Goal: Communication & Community: Answer question/provide support

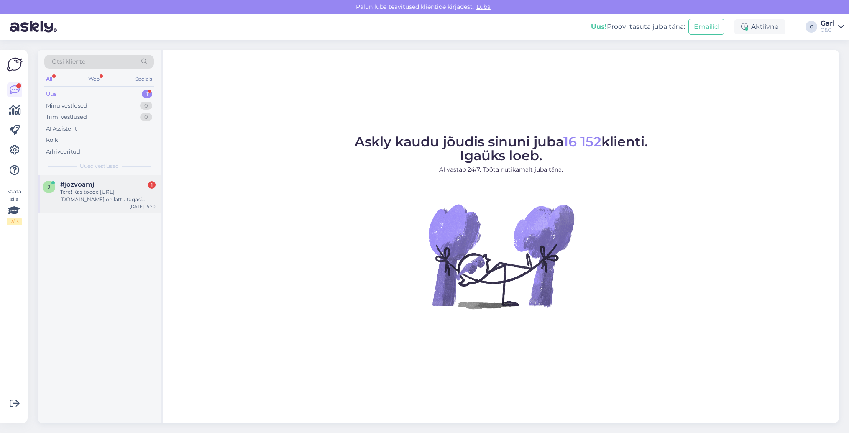
click at [109, 187] on div "#jozvoamj 1" at bounding box center [107, 185] width 95 height 8
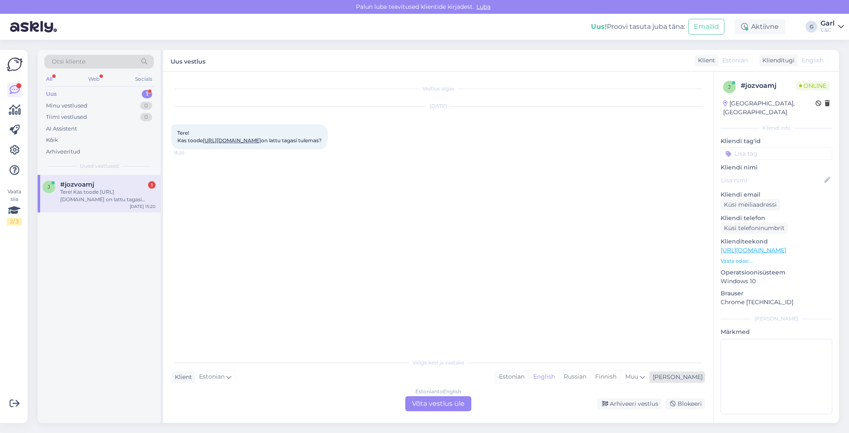
click at [529, 373] on div "Estonian" at bounding box center [512, 376] width 34 height 13
click at [529, 378] on div "Estonian" at bounding box center [512, 376] width 34 height 13
click at [452, 401] on div "Estonian to Estonian Võta vestlus üle" at bounding box center [438, 403] width 66 height 15
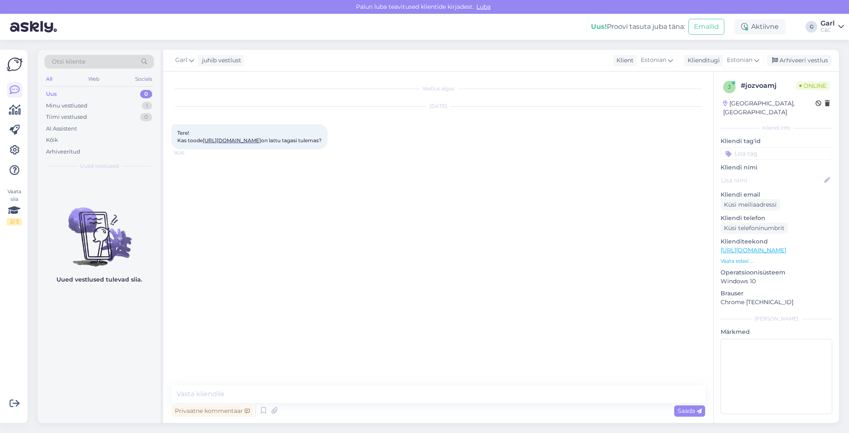
click at [261, 141] on link "https://www.shop.cec.ee/tomtoc-defender-laptop-briefcase-for-14-a14d2d1" at bounding box center [232, 140] width 58 height 6
click at [218, 393] on textarea at bounding box center [438, 394] width 534 height 18
type textarea "Tere! Paraku mitte."
click at [792, 61] on div "Arhiveeri vestlus" at bounding box center [799, 60] width 64 height 11
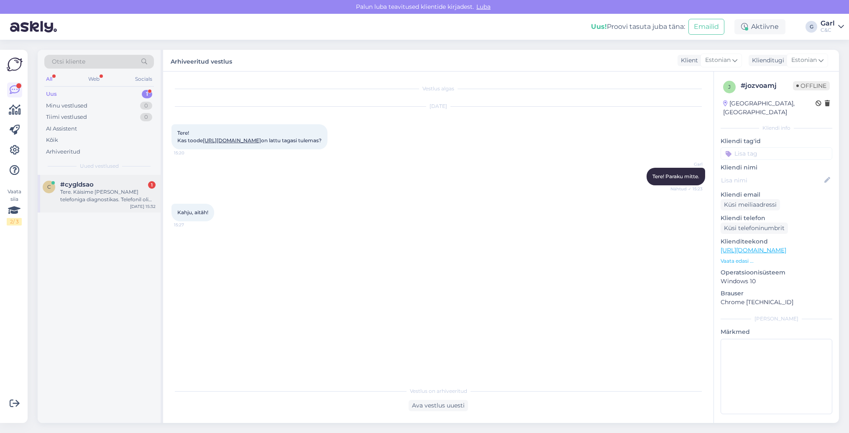
click at [119, 177] on div "c #cygldsao 1 Tere. Käisime täna telefoniga diagnostikas. Telefonil oli peal io…" at bounding box center [99, 194] width 123 height 38
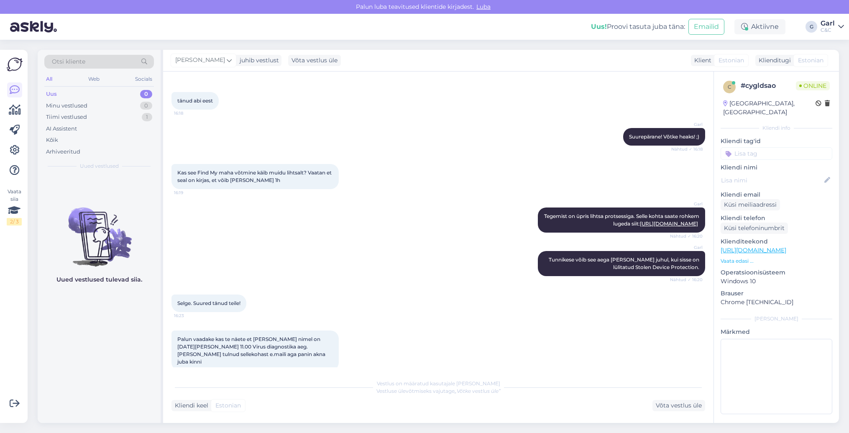
scroll to position [1181, 0]
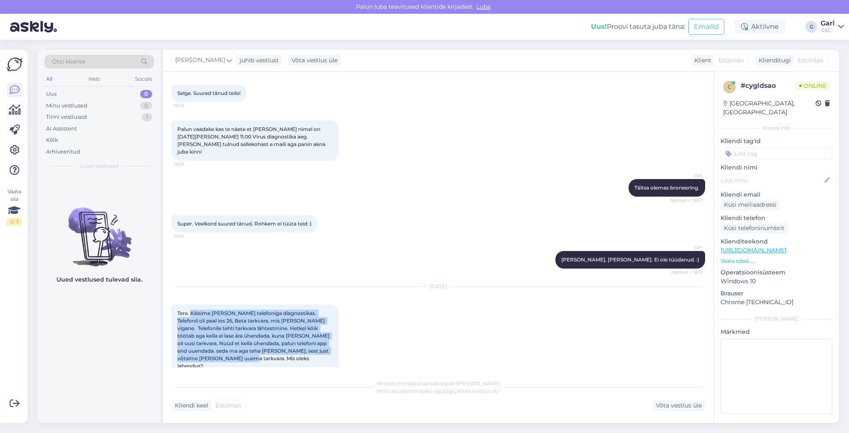
drag, startPoint x: 191, startPoint y: 304, endPoint x: 249, endPoint y: 348, distance: 72.8
click at [249, 348] on div "Tere. Käisime täna telefoniga diagnostikas. Telefonil oli peal ios 26, Beta tar…" at bounding box center [254, 339] width 167 height 70
copy span "Käisime täna telefoniga diagnostikas. Telefonil oli peal ios 26, Beta tarkvara,…"
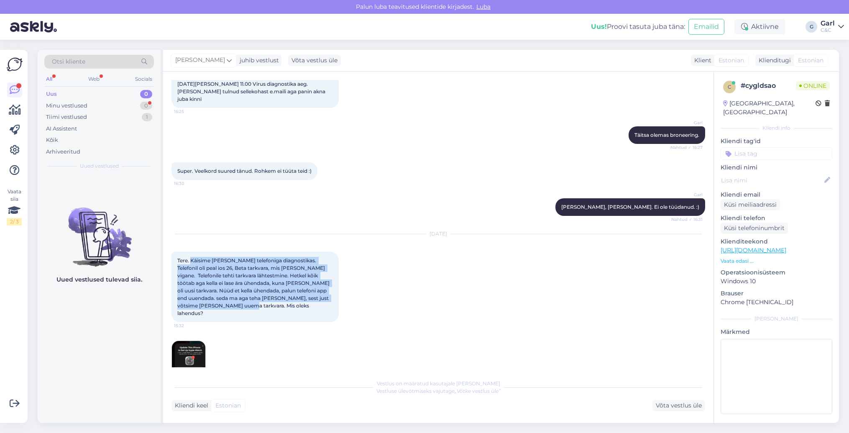
click at [181, 345] on img at bounding box center [188, 357] width 33 height 33
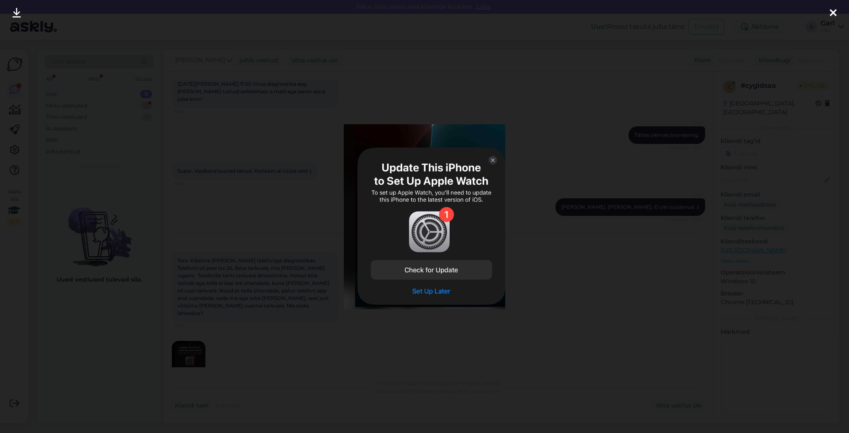
click at [133, 319] on div at bounding box center [424, 216] width 849 height 433
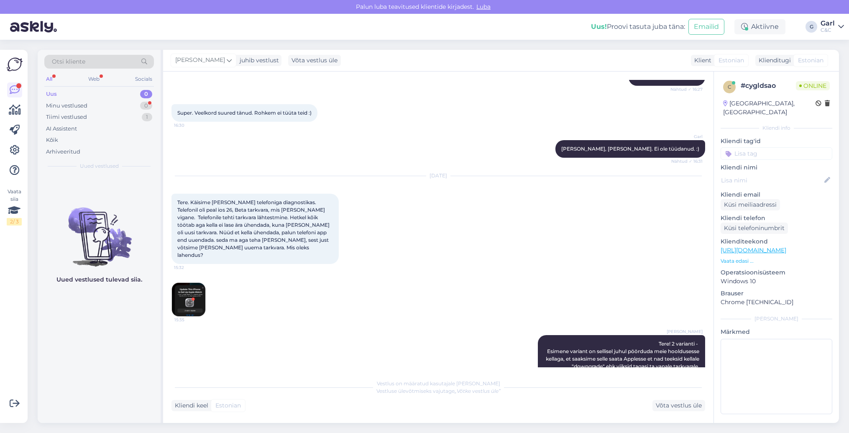
scroll to position [1336, 0]
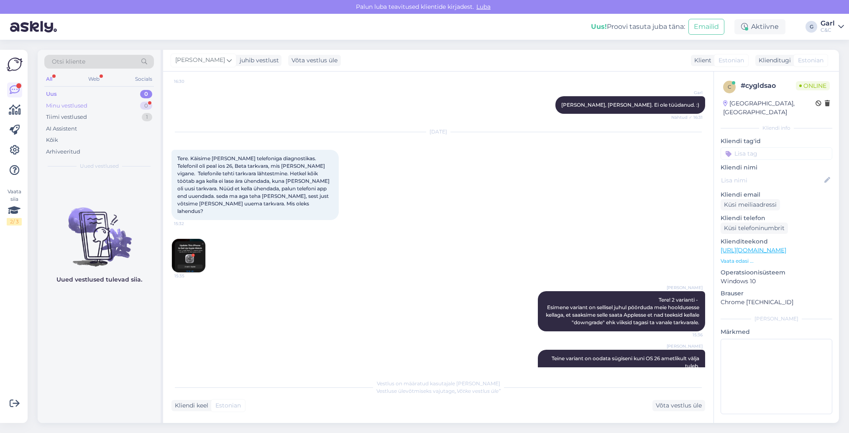
click at [122, 101] on div "Minu vestlused 0" at bounding box center [99, 106] width 110 height 12
click at [119, 115] on div "Tiimi vestlused 1" at bounding box center [99, 117] width 110 height 12
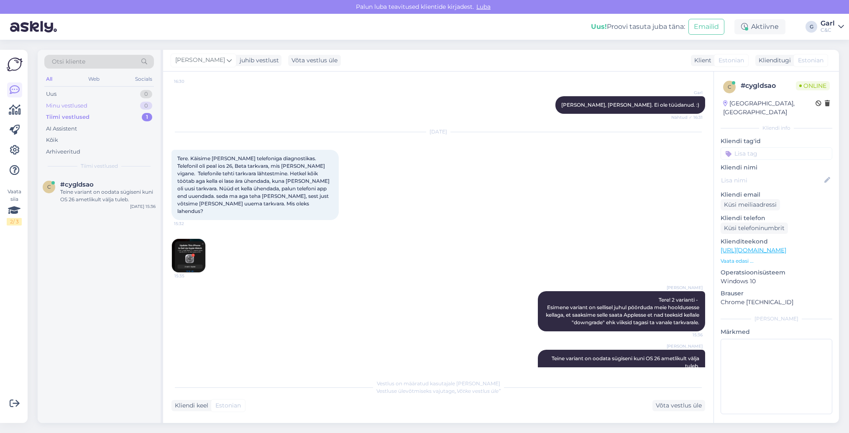
click at [119, 107] on div "Minu vestlused 0" at bounding box center [99, 106] width 110 height 12
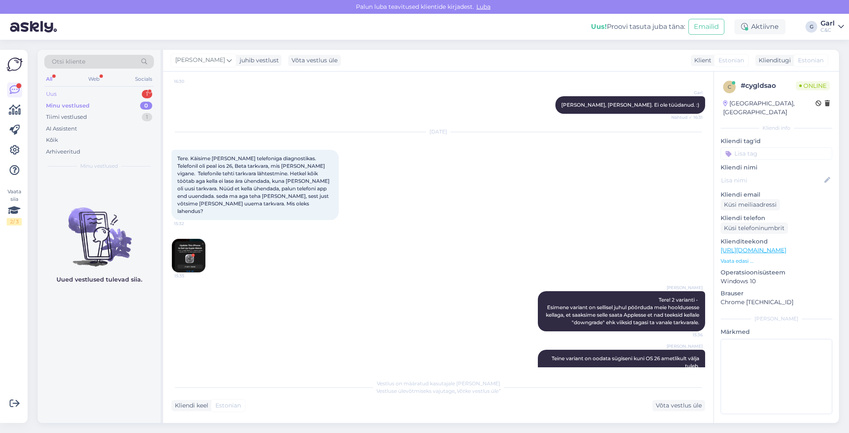
click at [145, 93] on div "1" at bounding box center [147, 94] width 10 height 8
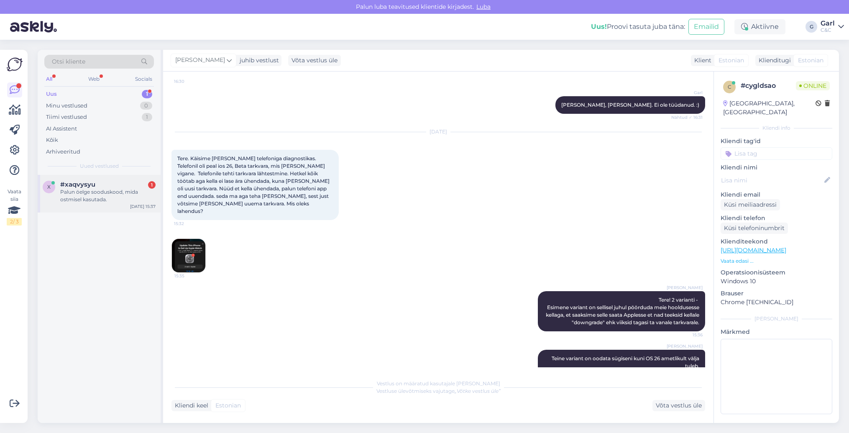
click at [109, 193] on div "Palun öelge sooduskood, mida ostmisel kasutada." at bounding box center [107, 195] width 95 height 15
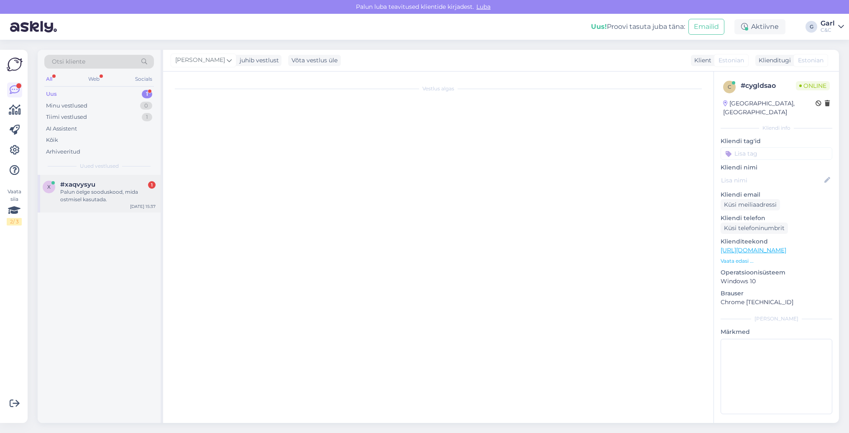
scroll to position [7, 0]
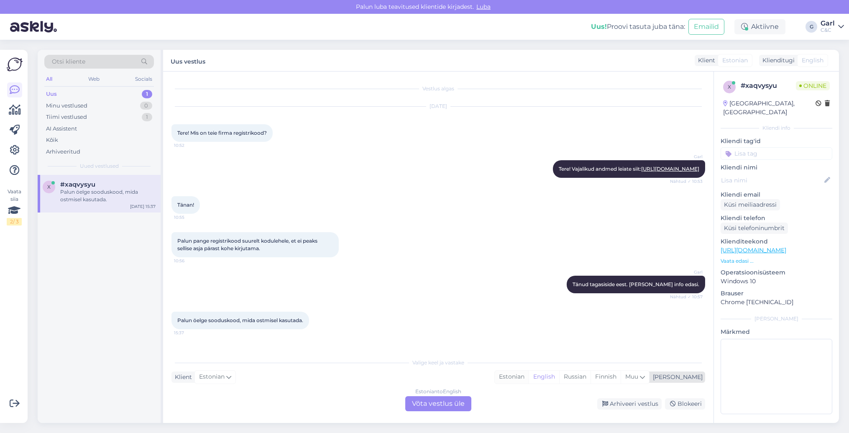
click at [529, 380] on div "Estonian" at bounding box center [512, 376] width 34 height 13
click at [457, 403] on div "Estonian to Estonian Võta vestlus üle" at bounding box center [438, 403] width 66 height 15
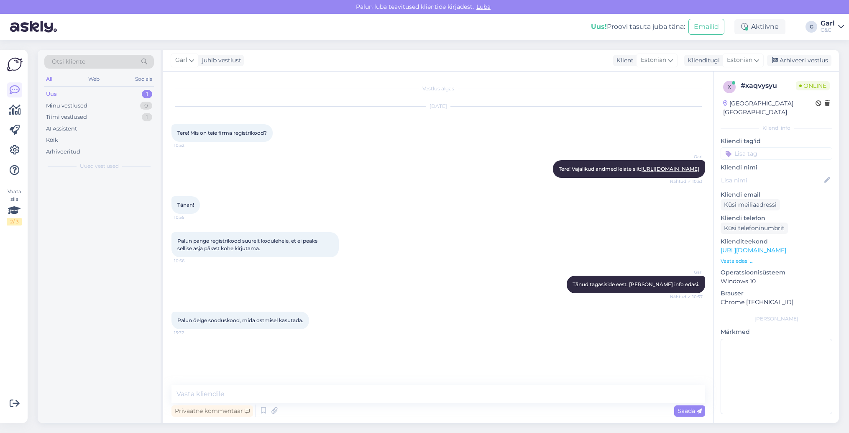
scroll to position [0, 0]
click at [456, 398] on textarea at bounding box center [438, 394] width 534 height 18
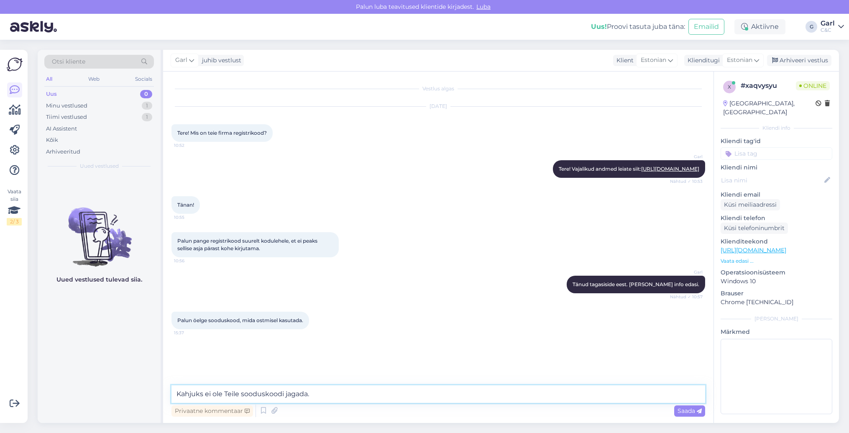
type textarea "Kahjuks ei ole Teile sooduskoodi jagada."
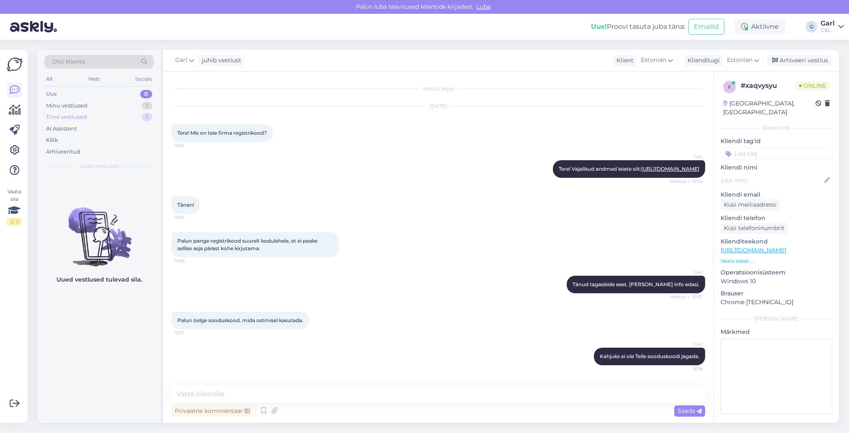
click at [102, 111] on div "Tiimi vestlused 1" at bounding box center [99, 117] width 110 height 12
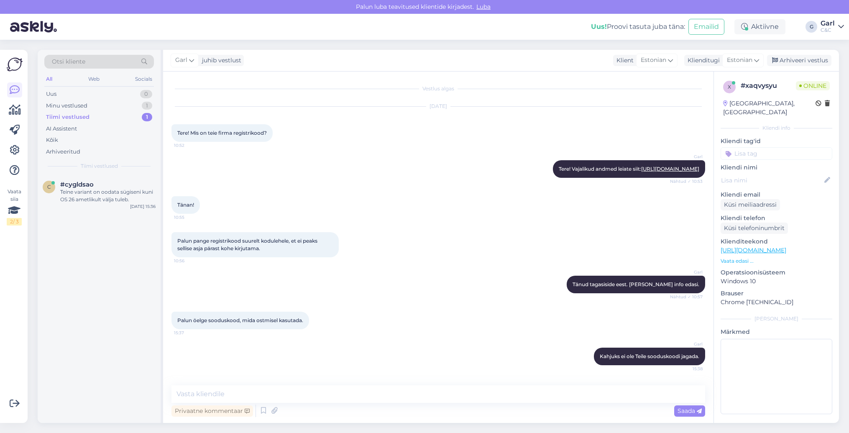
click at [101, 117] on div "Tiimi vestlused 1" at bounding box center [99, 117] width 110 height 12
click at [102, 111] on div "Tiimi vestlused 1" at bounding box center [99, 117] width 110 height 12
click at [102, 106] on div "Minu vestlused 1" at bounding box center [99, 106] width 110 height 12
click at [99, 114] on div "Tiimi vestlused 1" at bounding box center [99, 117] width 110 height 12
click at [97, 101] on div "Minu vestlused 1" at bounding box center [99, 106] width 110 height 12
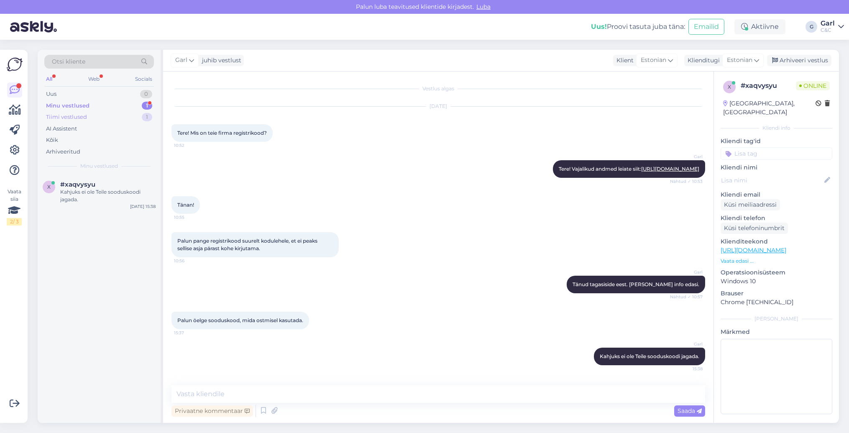
click at [140, 113] on div "Tiimi vestlused 1" at bounding box center [99, 117] width 110 height 12
click at [128, 106] on div "Minu vestlused 1" at bounding box center [99, 106] width 110 height 12
click at [128, 103] on div "Minu vestlused 1" at bounding box center [99, 106] width 110 height 12
click at [126, 114] on div "Tiimi vestlused 1" at bounding box center [99, 117] width 110 height 12
click at [107, 100] on div "Minu vestlused 1" at bounding box center [99, 106] width 110 height 12
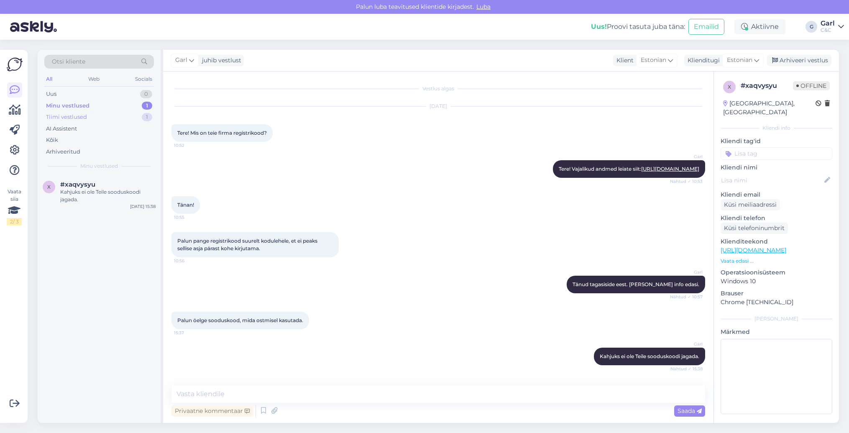
click at [128, 115] on div "Tiimi vestlused 1" at bounding box center [99, 117] width 110 height 12
click at [110, 105] on div "Minu vestlused 1" at bounding box center [99, 106] width 110 height 12
click at [109, 116] on div "Tiimi vestlused 1" at bounding box center [99, 117] width 110 height 12
click at [117, 193] on div "Et [PERSON_NAME] füüsiliselt kella kuhugi? Sellesmõttes küsin ajaliselt, et kau…" at bounding box center [107, 195] width 95 height 15
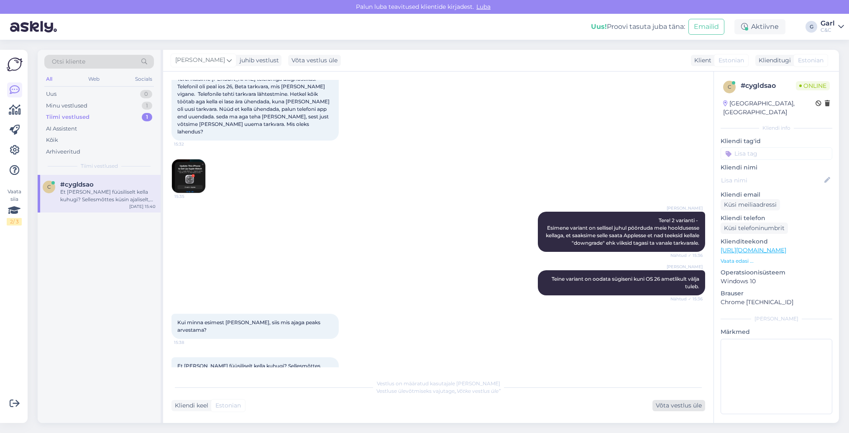
click at [661, 403] on div "Võta vestlus üle" at bounding box center [678, 405] width 53 height 11
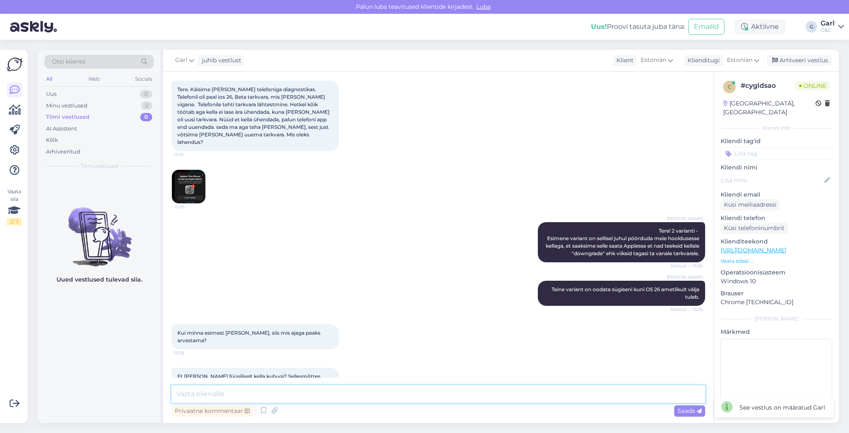
click at [398, 393] on textarea at bounding box center [438, 394] width 534 height 18
type textarea "Üks hetk palun. Uurin tehnikutelt. :)"
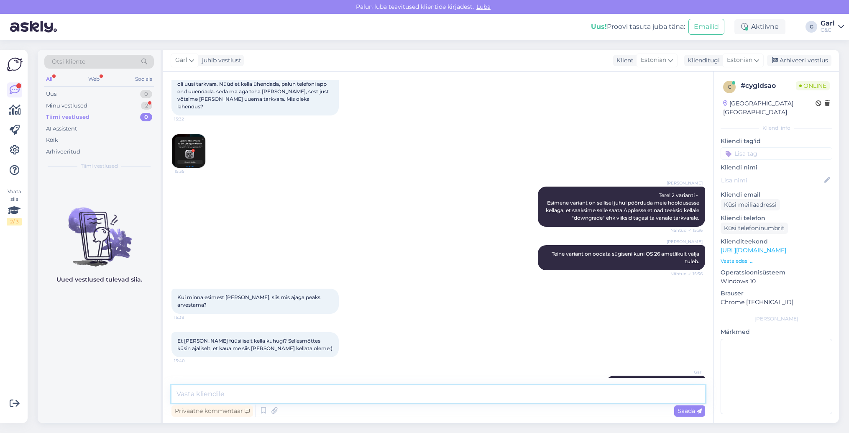
scroll to position [1476, 0]
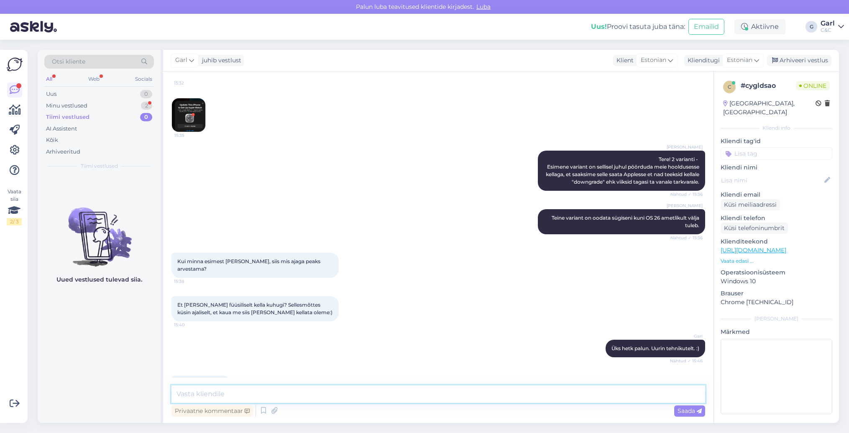
click at [378, 396] on textarea at bounding box center [438, 394] width 534 height 18
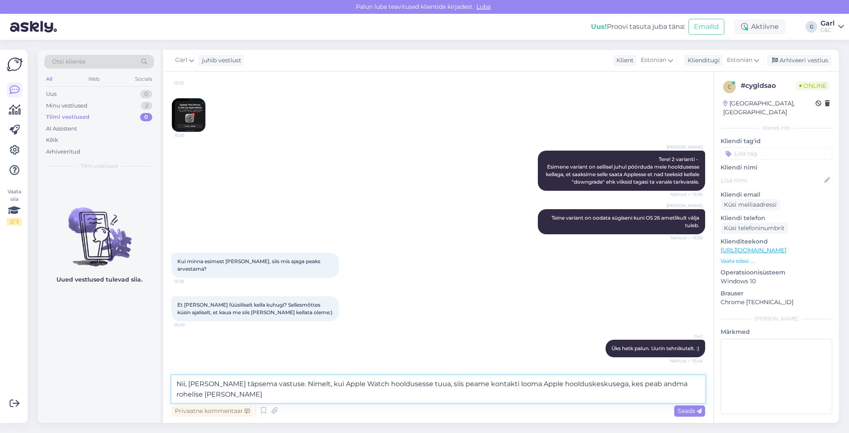
scroll to position [1485, 0]
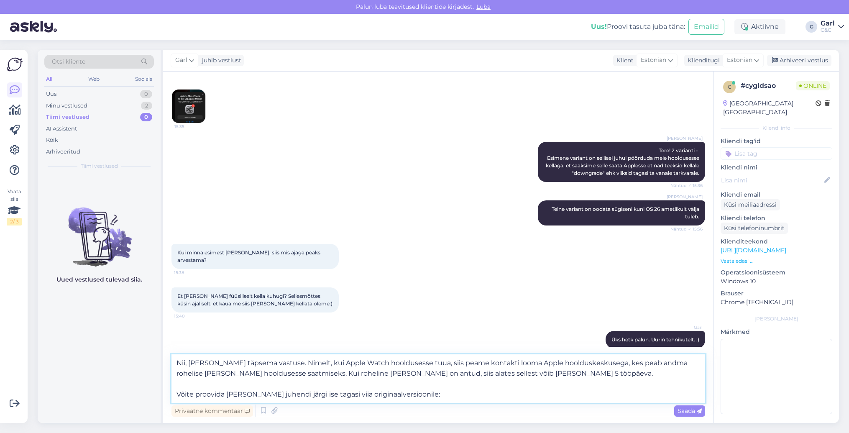
paste textarea "[URL][DOMAIN_NAME]"
type textarea "Nii, sain täpsema vastuse. Nimelt, kui Apple Watch hooldusesse tuua, siis peame…"
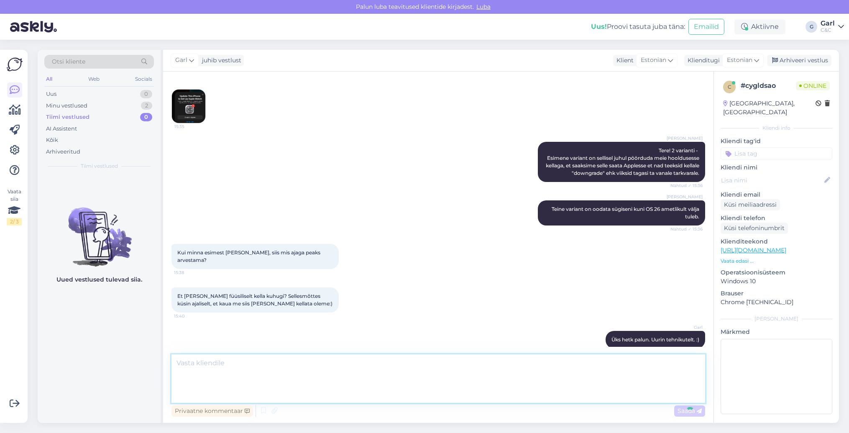
scroll to position [1573, 0]
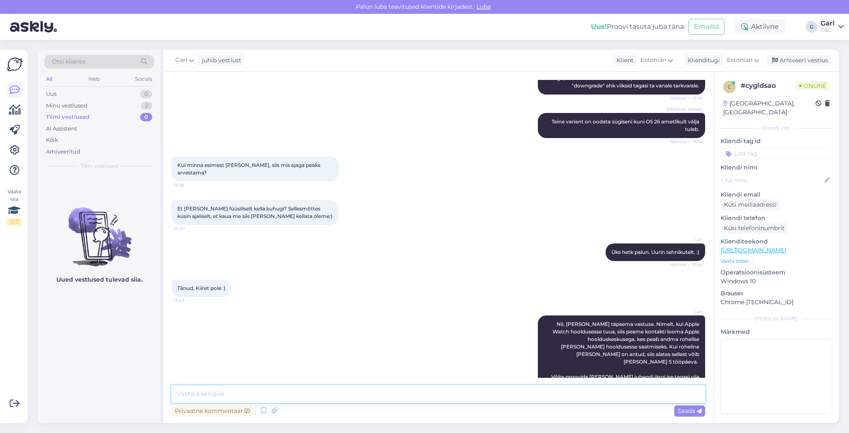
click at [409, 399] on textarea at bounding box center [438, 394] width 534 height 18
type textarea "Parandan, viimase lingiga saab tulevikus keelduda Beta uuendustest, mitte tagas…"
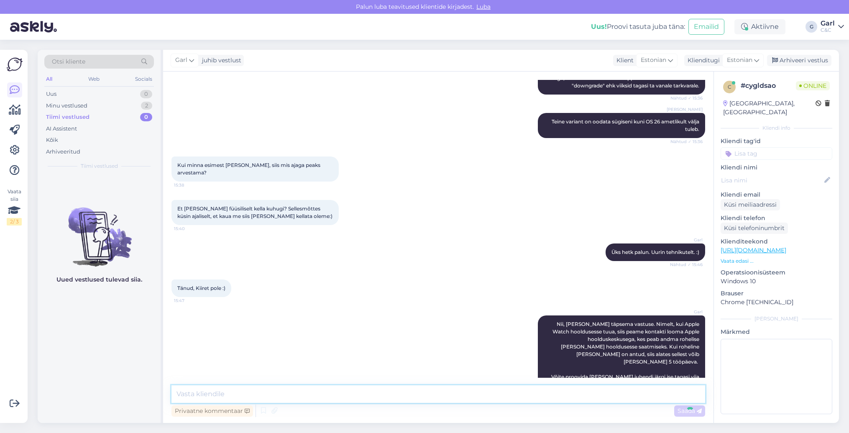
scroll to position [1616, 0]
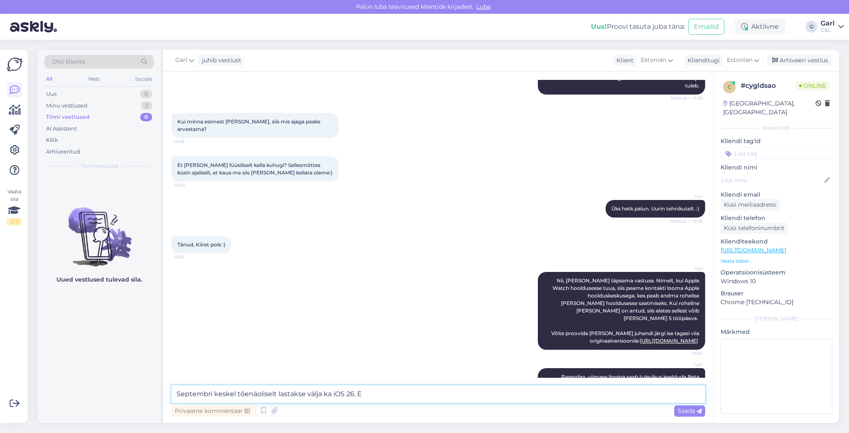
type textarea "Septembri keskel tõenäoliselt lastakse välja ka iOS 26."
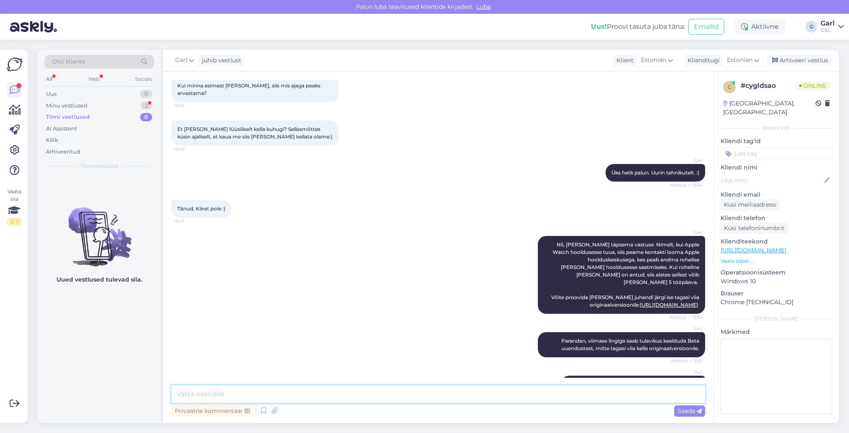
scroll to position [1696, 0]
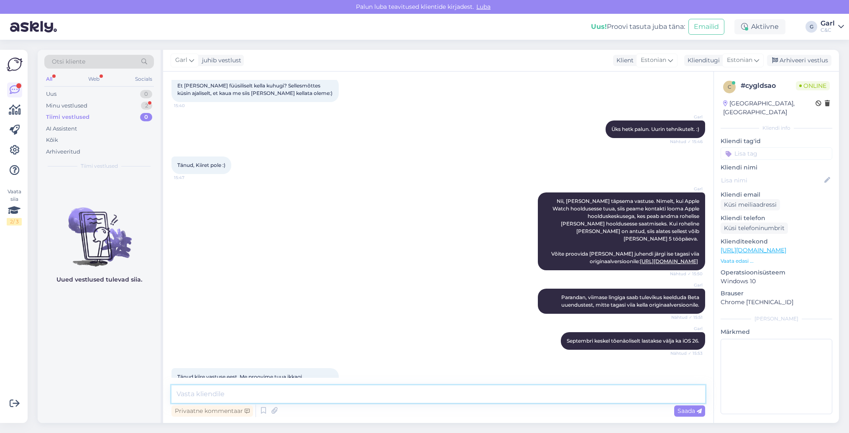
click at [327, 394] on textarea at bounding box center [438, 394] width 534 height 18
type textarea "Hästi, teeme nii!"
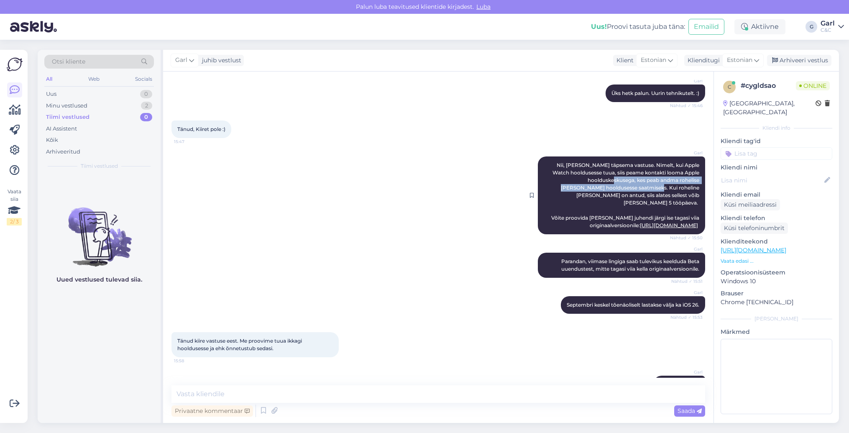
drag, startPoint x: 611, startPoint y: 156, endPoint x: 631, endPoint y: 163, distance: 21.2
click at [631, 163] on span "Nii, sain täpsema vastuse. Nimelt, kui Apple Watch hooldusesse tuua, siis peame…" at bounding box center [625, 195] width 149 height 66
drag, startPoint x: 606, startPoint y: 161, endPoint x: 631, endPoint y: 169, distance: 25.9
click at [631, 169] on span "Nii, sain täpsema vastuse. Nimelt, kui Apple Watch hooldusesse tuua, siis peame…" at bounding box center [625, 195] width 149 height 66
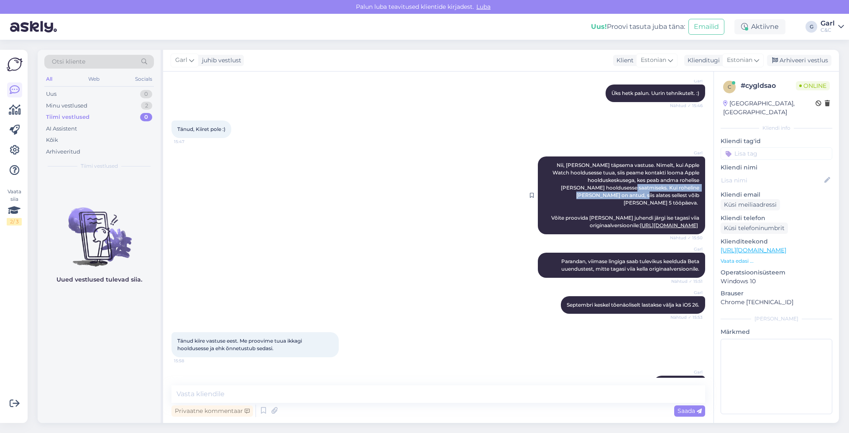
click at [631, 169] on span "Nii, sain täpsema vastuse. Nimelt, kui Apple Watch hooldusesse tuua, siis peame…" at bounding box center [625, 195] width 149 height 66
drag, startPoint x: 610, startPoint y: 165, endPoint x: 625, endPoint y: 174, distance: 17.8
click at [625, 174] on div "Garl Nii, sain täpsema vastuse. Nimelt, kui Apple Watch hooldusesse tuua, siis …" at bounding box center [621, 195] width 167 height 78
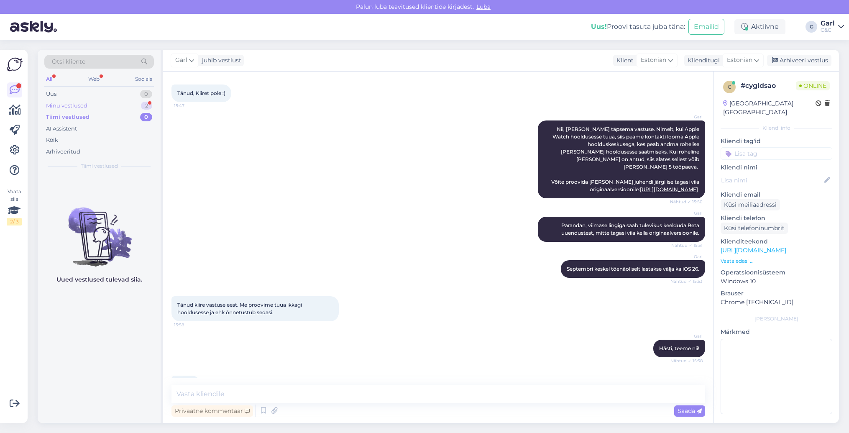
click at [111, 105] on div "Minu vestlused 2" at bounding box center [99, 106] width 110 height 12
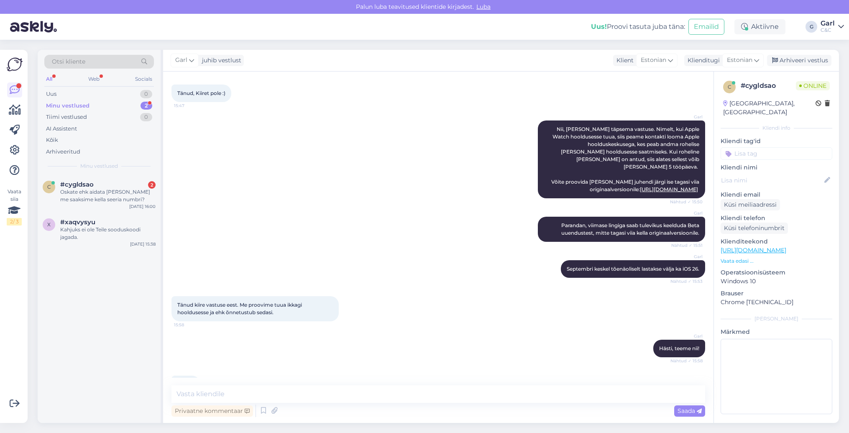
scroll to position [1803, 0]
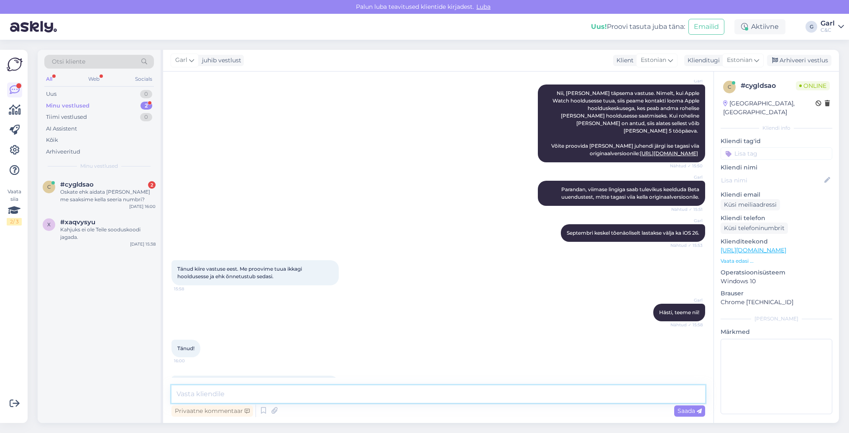
click at [273, 391] on textarea at bounding box center [438, 394] width 534 height 18
click at [273, 390] on textarea at bounding box center [438, 394] width 534 height 18
paste textarea "[URL][DOMAIN_NAME]"
type textarea "Selleks on 2 varianti: https://support.apple.com/en-us/108040"
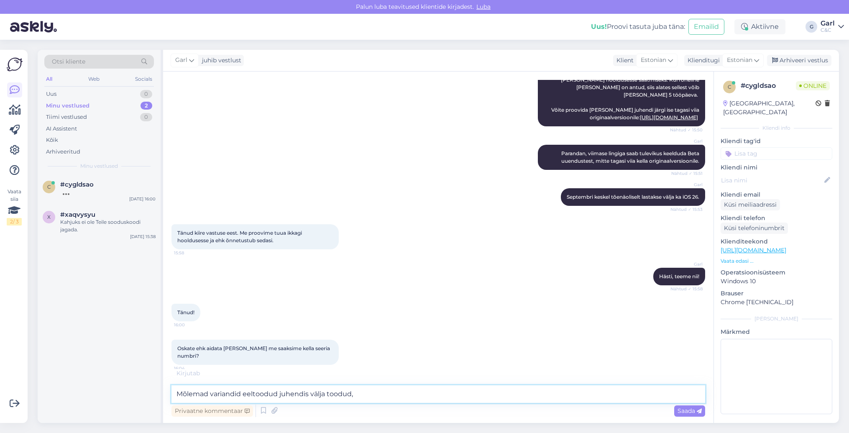
type textarea "Mõlemad variandid eeltoodud juhendis välja toodud,"
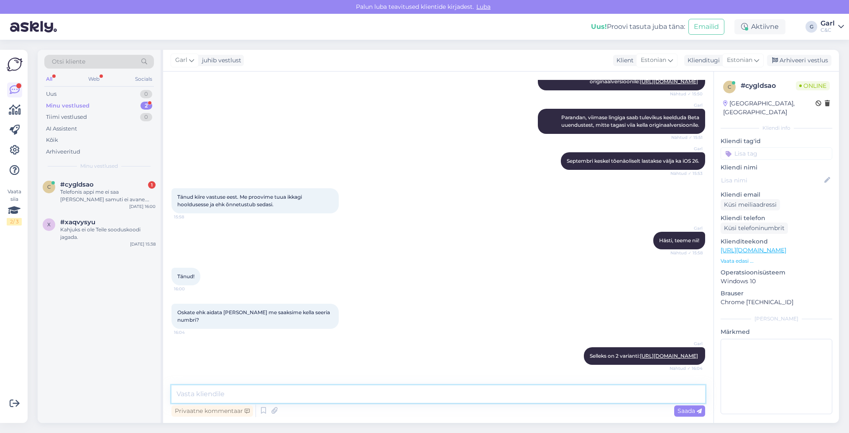
scroll to position [1971, 0]
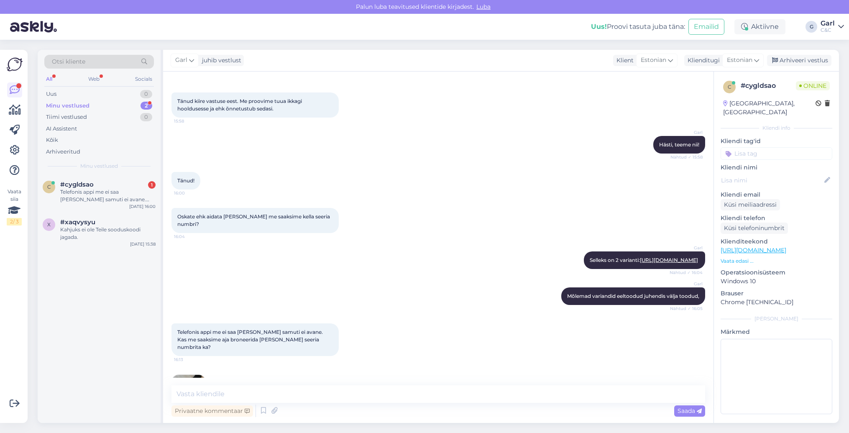
click at [191, 375] on img at bounding box center [188, 391] width 33 height 33
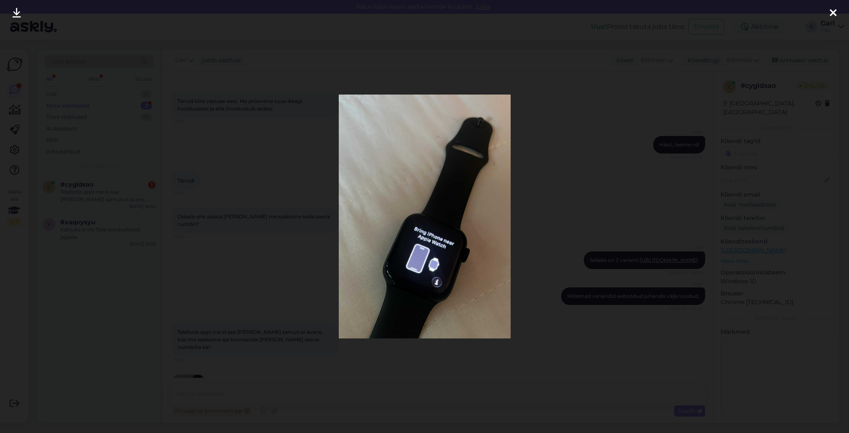
click at [170, 347] on div at bounding box center [424, 216] width 849 height 433
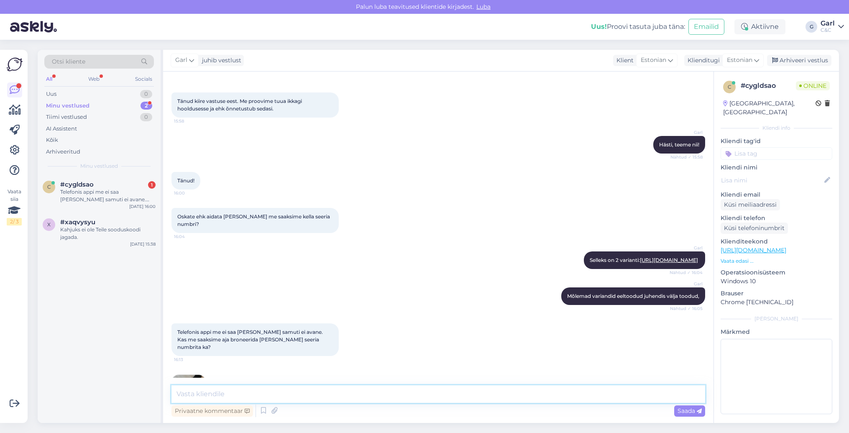
click at [283, 400] on textarea at bounding box center [438, 394] width 534 height 18
type textarea "Kas kella korpuse all ei ole väikeste tähtedega seerianumber nähtaval?"
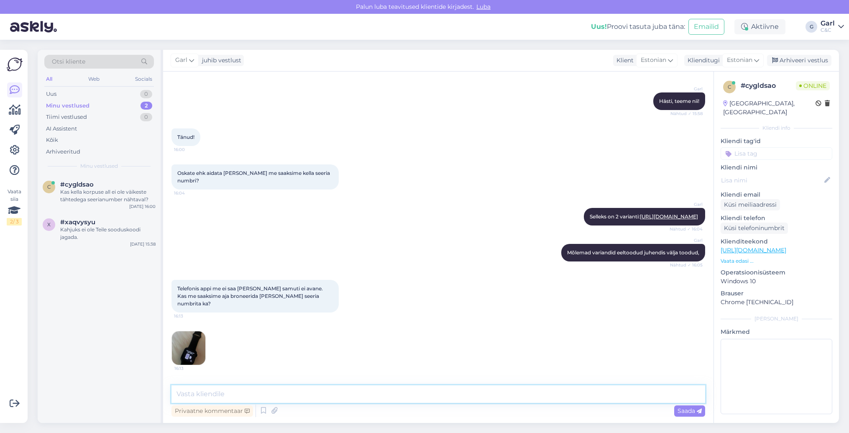
click at [391, 402] on textarea at bounding box center [438, 394] width 534 height 18
type textarea "Seda saab ka vajadusel kohapeal täpsustada. Hetkel võite seerianumber lahtrisse…"
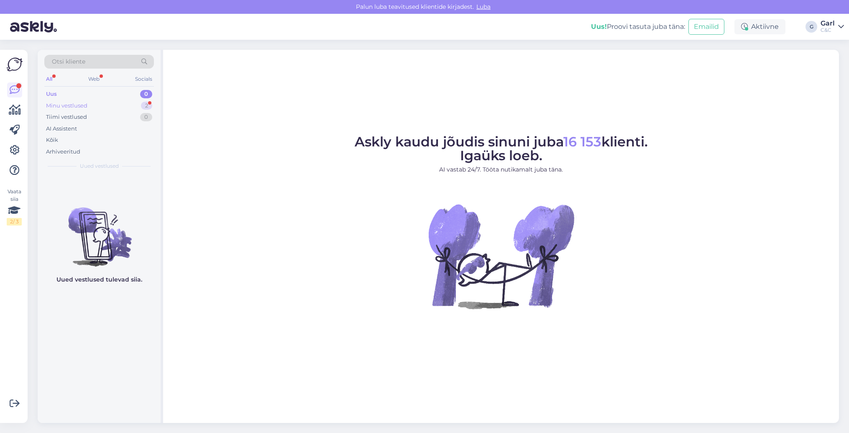
click at [136, 108] on div "Minu vestlused 2" at bounding box center [99, 106] width 110 height 12
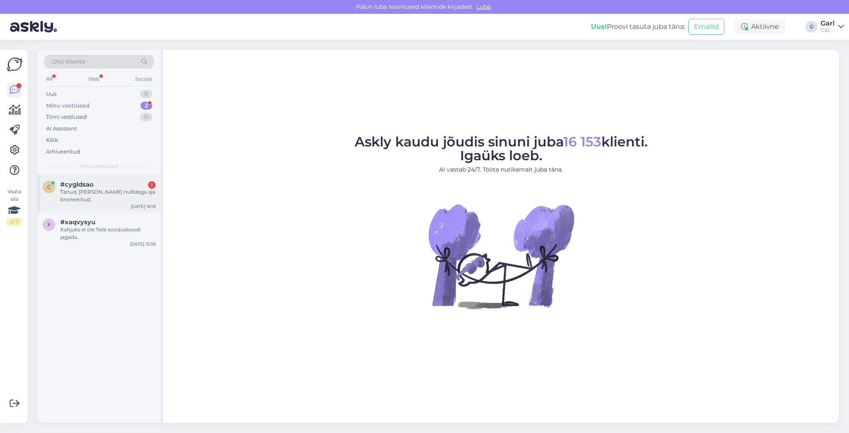
click at [125, 175] on div "c #cygldsao 1 Tänud, sain nullidega aja broneeritud. Aug 29 16:18" at bounding box center [99, 194] width 123 height 38
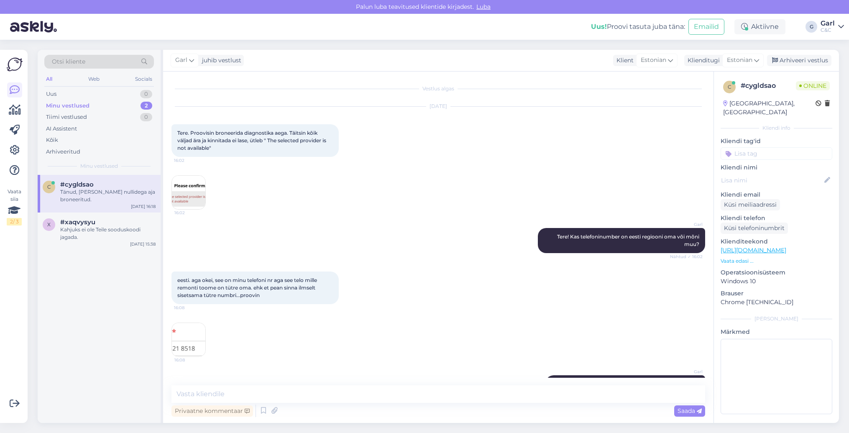
scroll to position [2094, 0]
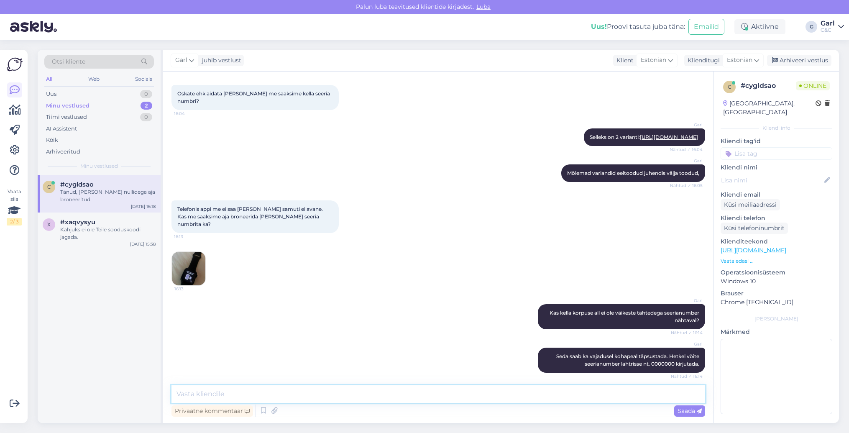
click at [341, 388] on textarea at bounding box center [438, 394] width 534 height 18
click at [340, 387] on textarea at bounding box center [438, 394] width 534 height 18
click at [197, 252] on img at bounding box center [188, 268] width 33 height 33
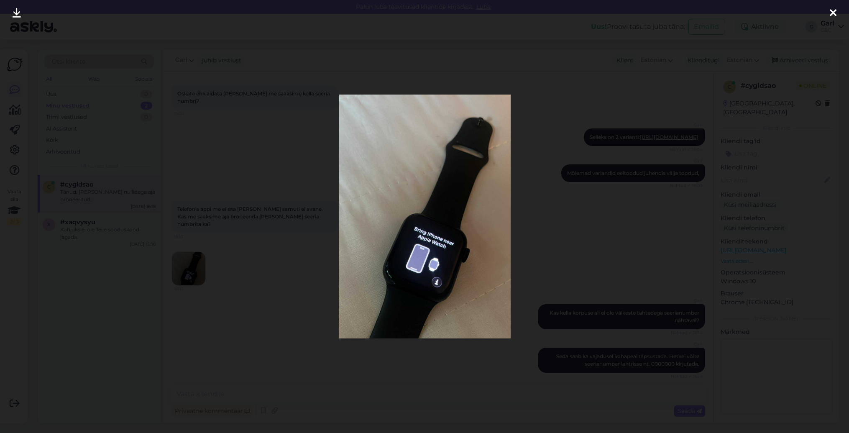
click at [224, 317] on div at bounding box center [424, 216] width 849 height 433
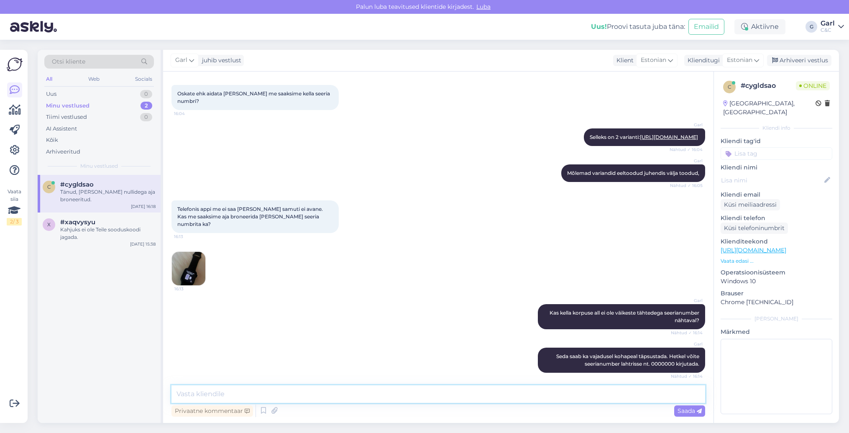
click at [257, 393] on textarea at bounding box center [438, 394] width 534 height 18
click at [198, 392] on textarea "Hästi! Kas Find My sai maha võetud Apple Watch'il?" at bounding box center [438, 394] width 534 height 18
type textarea "Hästi! Igaksjuhuks uurin - kas Find My sai maha võetud Apple Watch'il?"
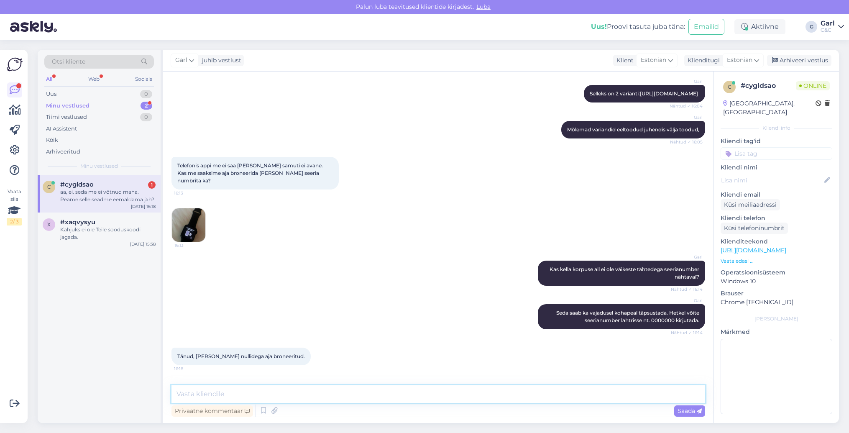
scroll to position [2181, 0]
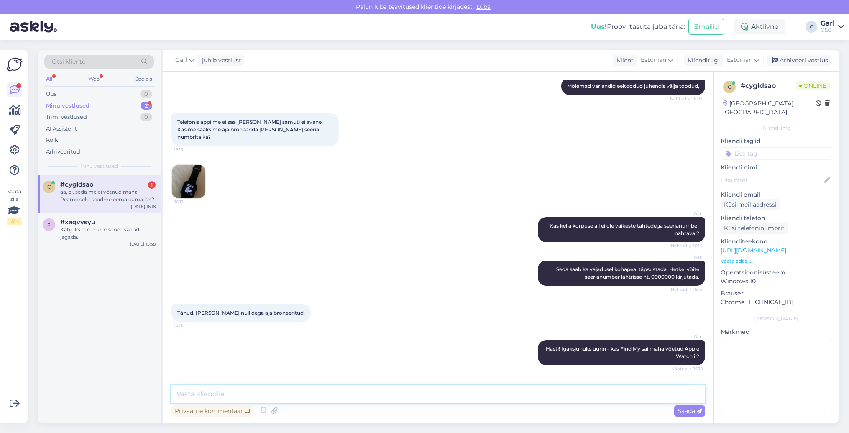
click at [401, 391] on textarea at bounding box center [438, 394] width 534 height 18
type textarea "Just."
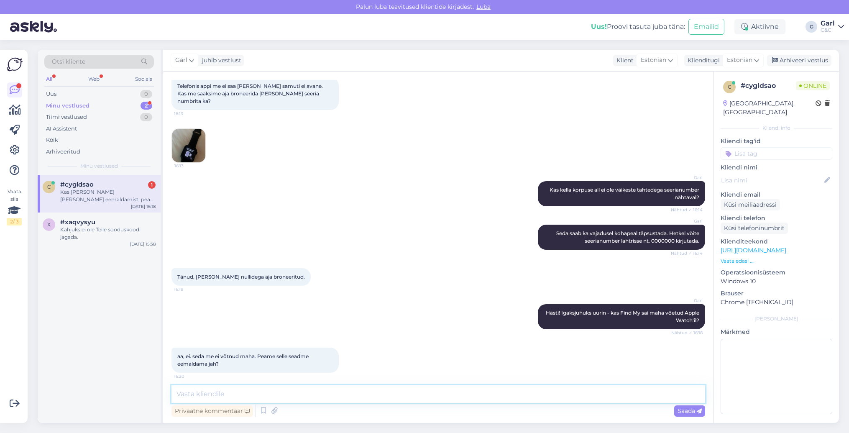
scroll to position [2260, 0]
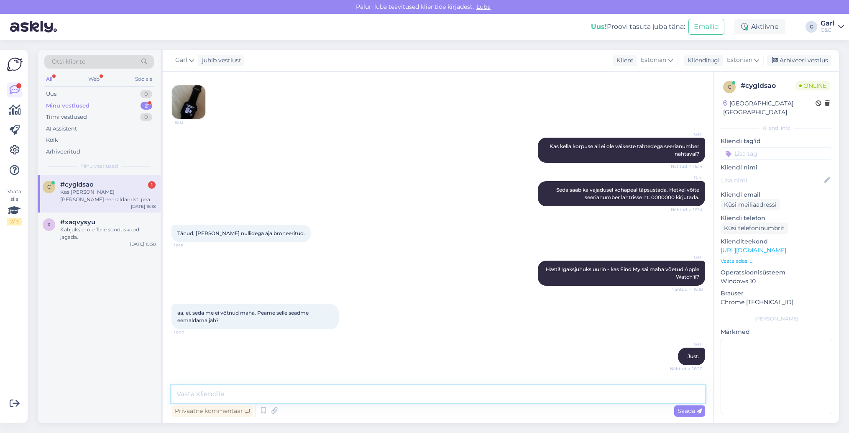
click at [314, 391] on textarea at bounding box center [438, 394] width 534 height 18
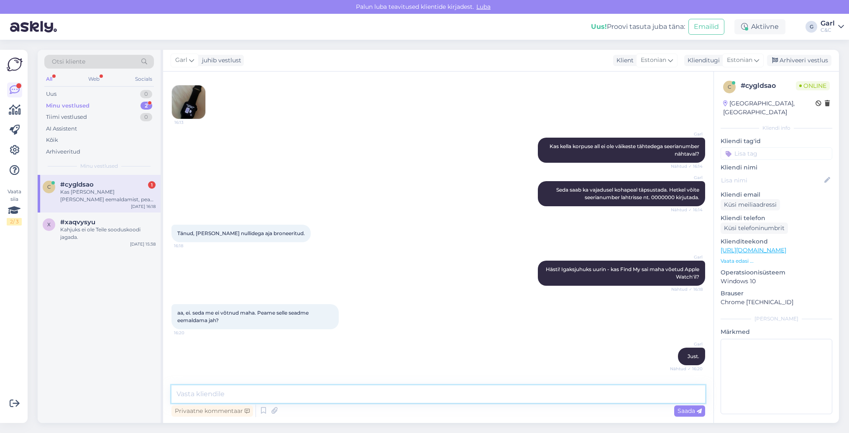
click at [314, 391] on textarea at bounding box center [438, 394] width 534 height 18
click at [315, 391] on textarea at bounding box center [438, 394] width 534 height 18
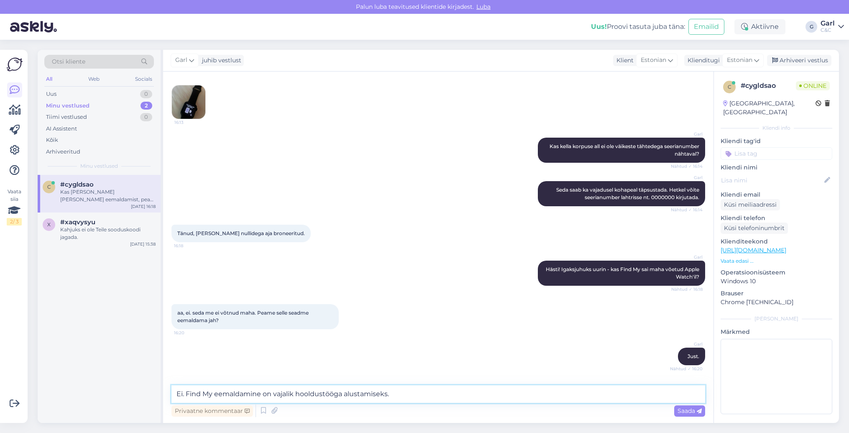
type textarea "Ei. Find My eemaldamine on vajalik hooldustööga alustamiseks."
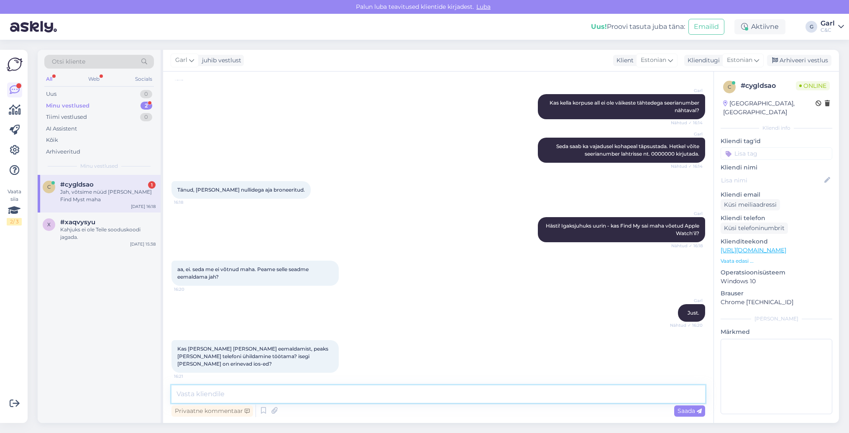
scroll to position [2340, 0]
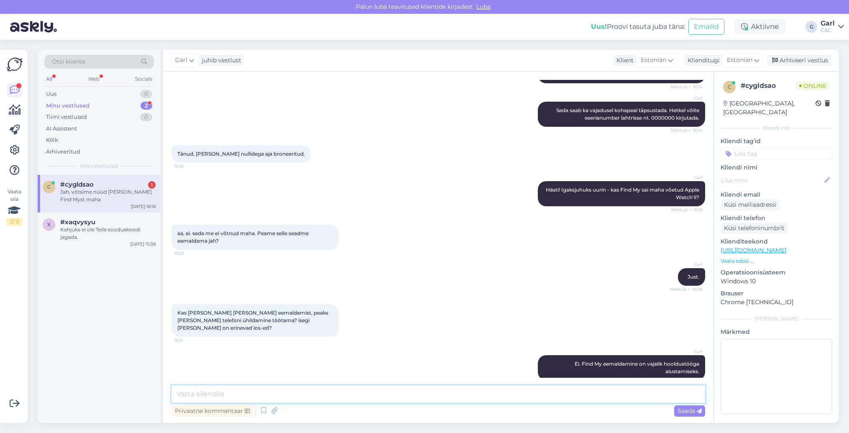
click at [300, 389] on textarea at bounding box center [438, 394] width 534 height 18
type textarea "Hästi!"
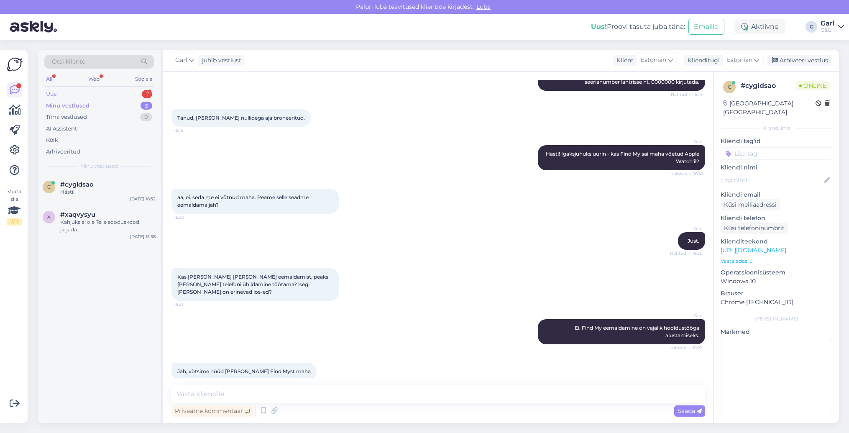
click at [134, 97] on div "Uus 1" at bounding box center [99, 94] width 110 height 12
click at [128, 181] on div "#wycb7v9v 1" at bounding box center [107, 185] width 95 height 8
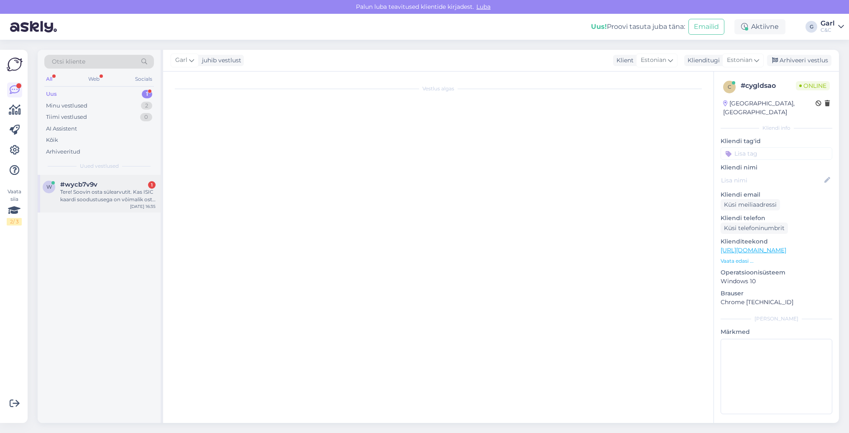
scroll to position [0, 0]
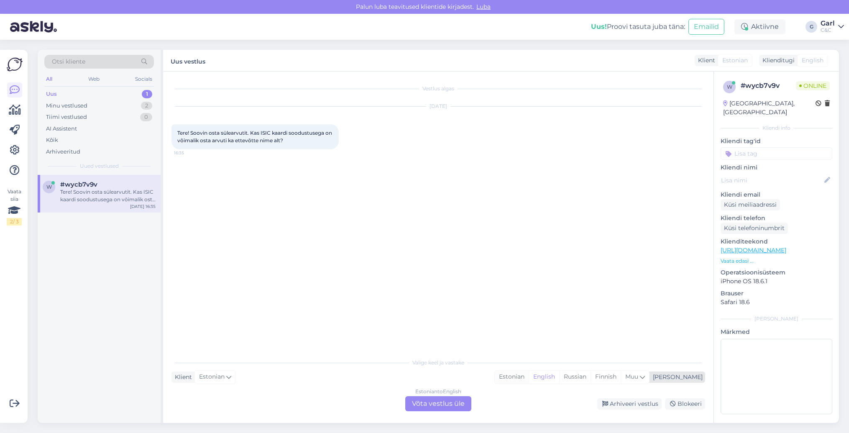
click at [529, 381] on div "Estonian" at bounding box center [512, 376] width 34 height 13
click at [438, 401] on div "Estonian to Estonian Võta vestlus üle" at bounding box center [438, 403] width 66 height 15
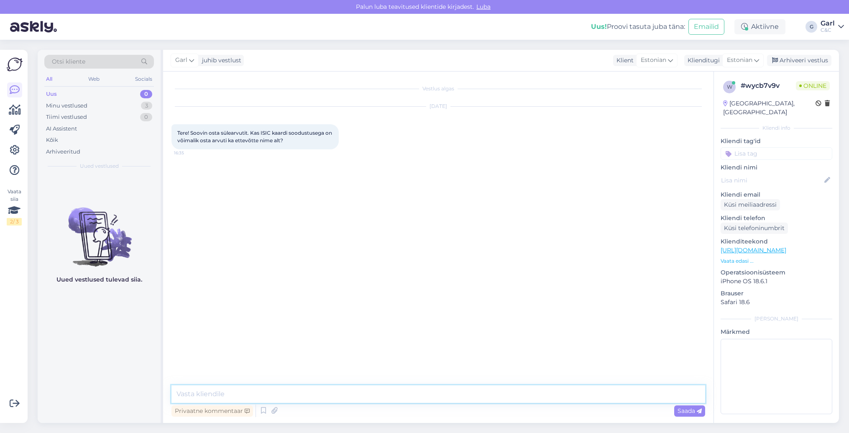
click at [438, 400] on textarea at bounding box center [438, 394] width 534 height 18
type textarea "Tere! Jah, see on täitsa võimalik."
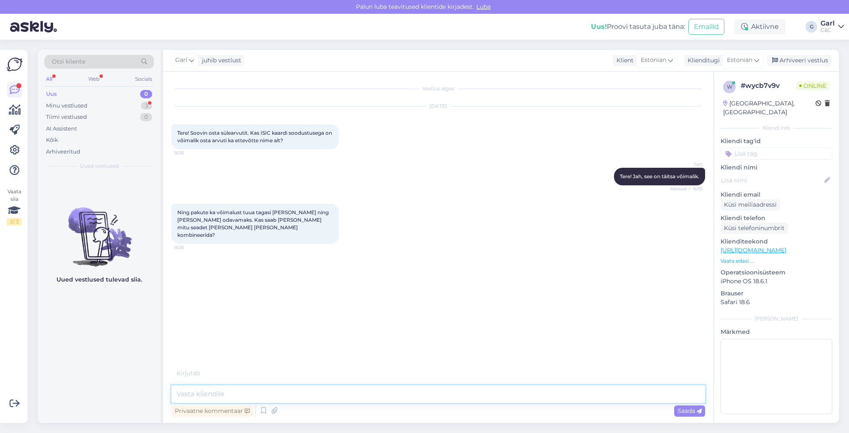
click at [294, 389] on textarea at bounding box center [438, 394] width 534 height 18
click at [293, 390] on textarea at bounding box center [438, 394] width 534 height 18
click at [404, 392] on textarea "Jah, saab soovi korral ka tagasiostu kampaania raames mitut seadet kombineerida…" at bounding box center [438, 394] width 534 height 18
type textarea "Jah, saab soovi korral ka tagasiostu kampaania raames mitut seadet tuues kombin…"
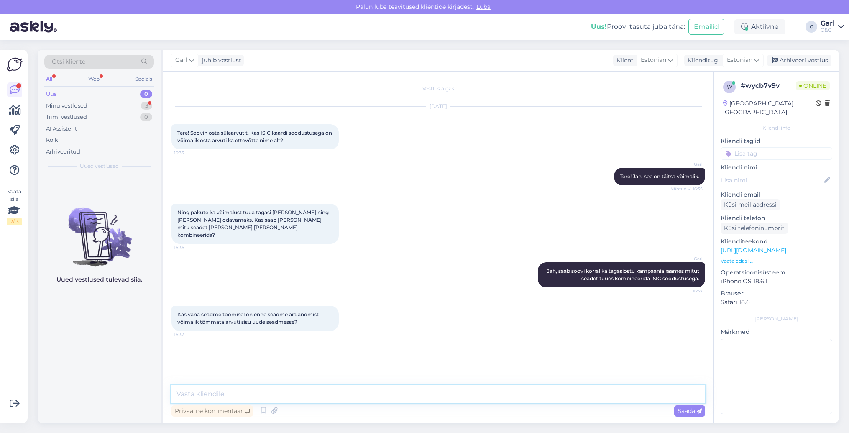
click at [273, 392] on textarea at bounding box center [438, 394] width 534 height 18
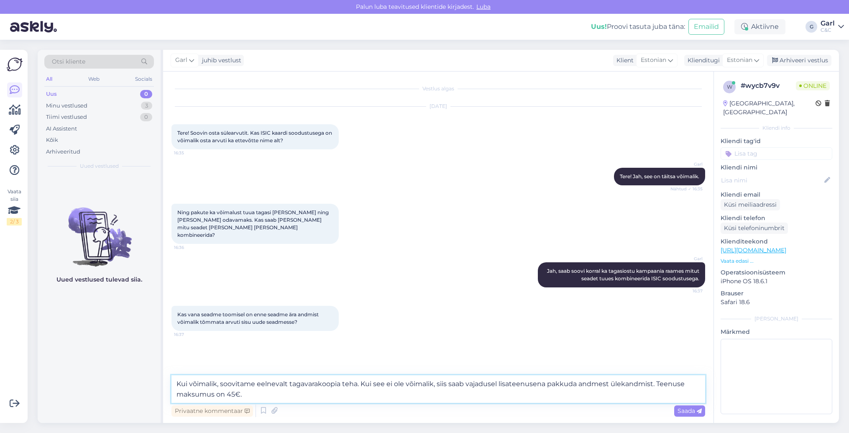
type textarea "Kui võimalik, soovitame eelnevalt tagavarakoopia teha. Kui see ei ole võimalik,…"
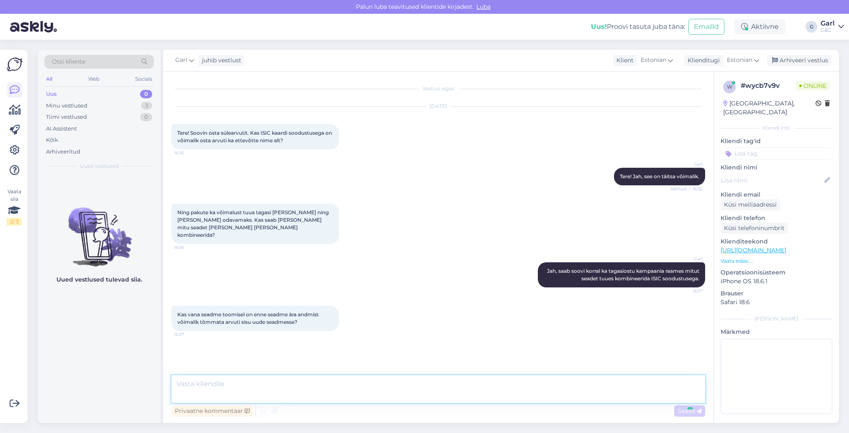
scroll to position [5, 0]
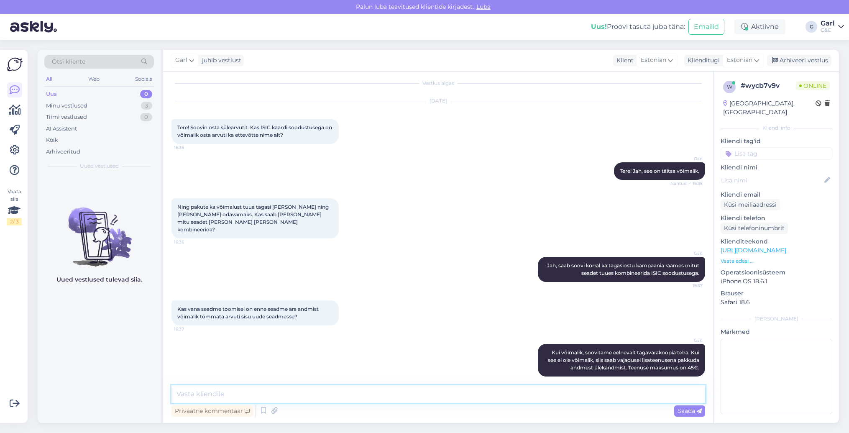
click at [409, 393] on textarea at bounding box center [438, 394] width 534 height 18
type textarea "Andmete*"
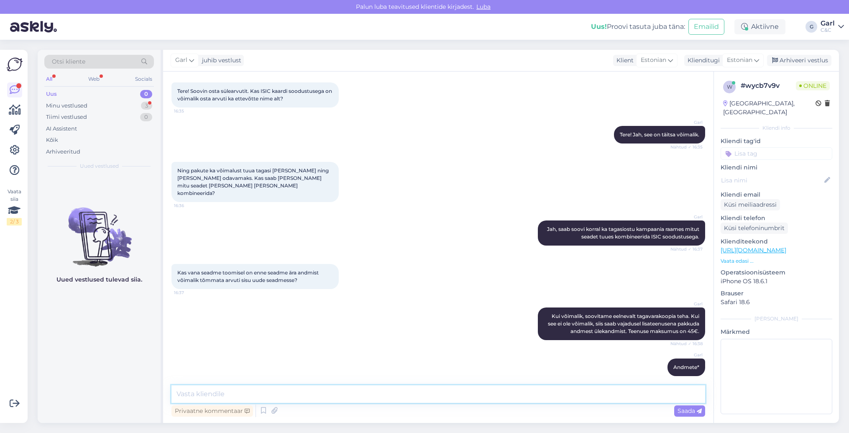
scroll to position [77, 0]
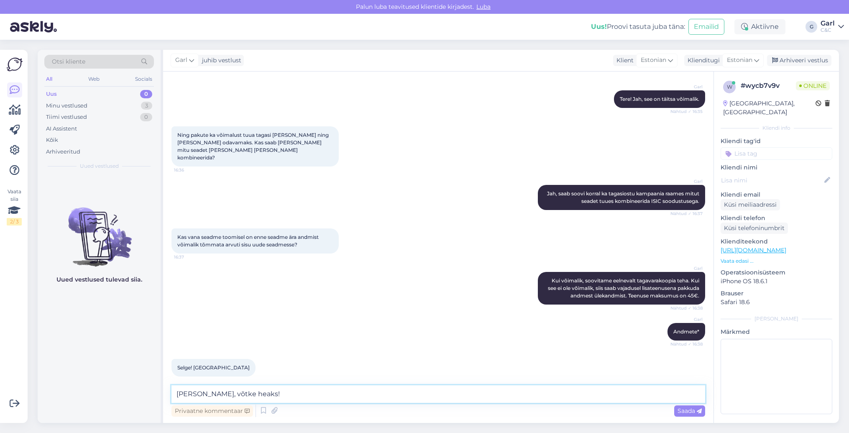
type textarea "[PERSON_NAME], võtke heaks!"
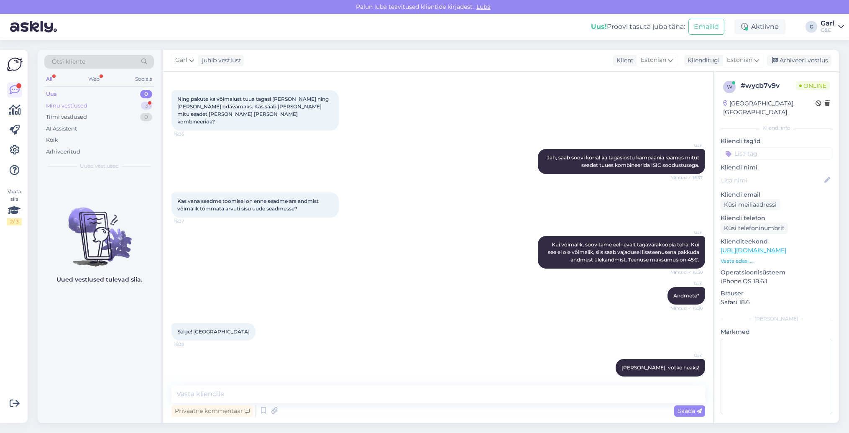
click at [130, 105] on div "Minu vestlused 3" at bounding box center [99, 106] width 110 height 12
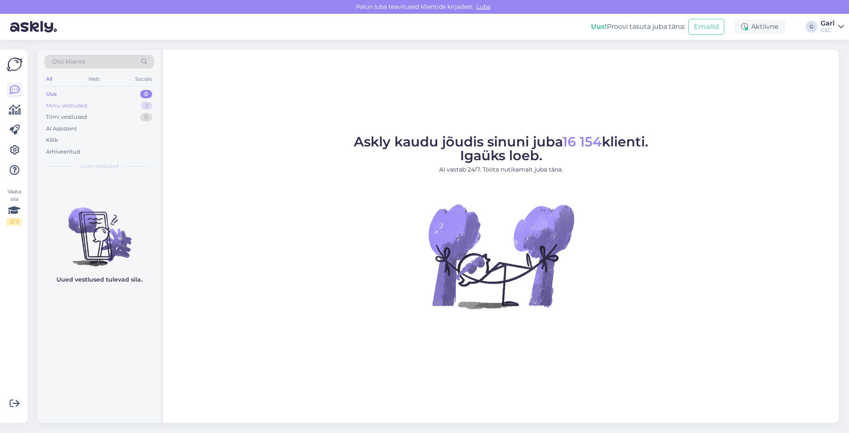
click at [133, 105] on div "Minu vestlused 3" at bounding box center [99, 106] width 110 height 12
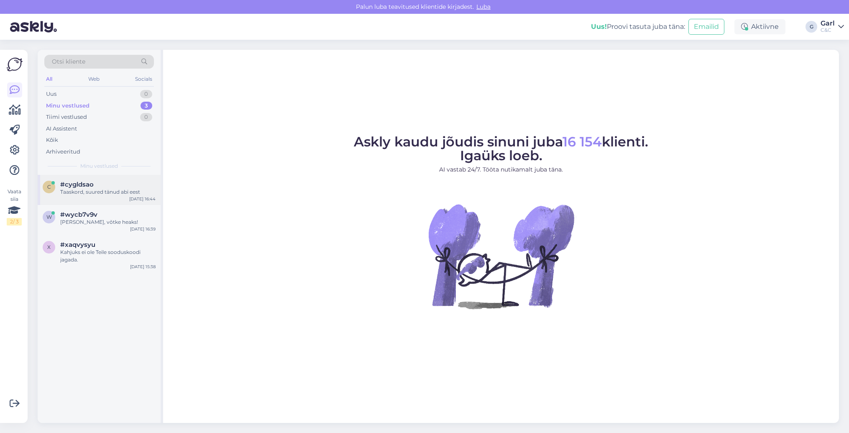
click at [111, 184] on div "#cygldsao" at bounding box center [107, 185] width 95 height 8
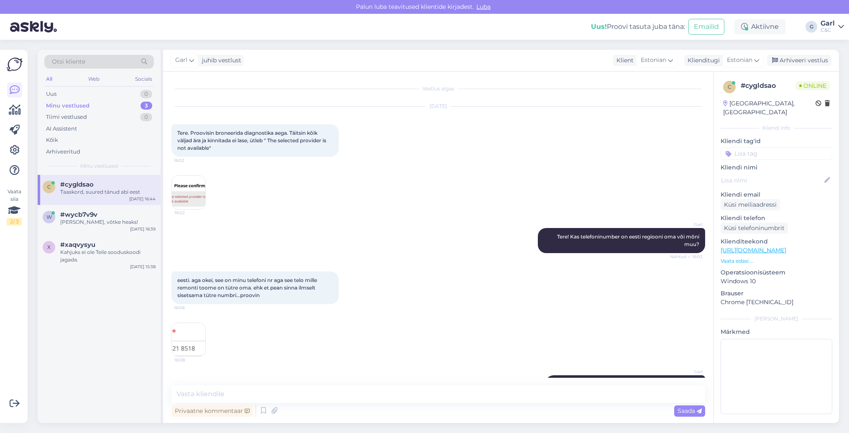
scroll to position [2412, 0]
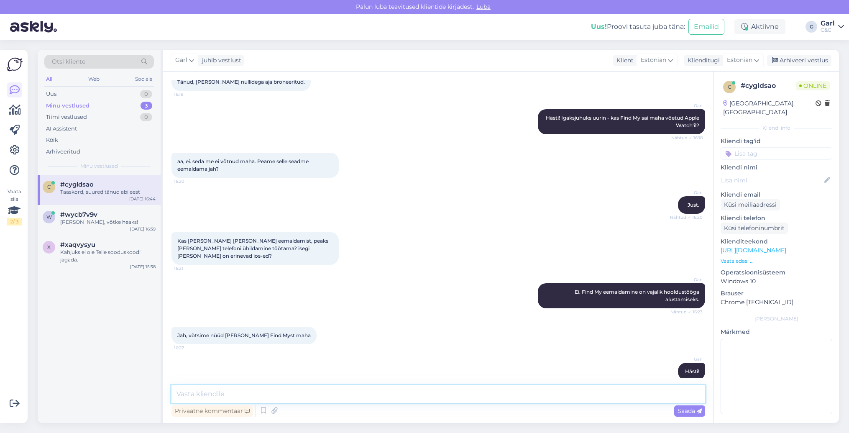
click at [306, 387] on textarea at bounding box center [438, 394] width 534 height 18
type textarea "[PERSON_NAME], võtke heaks! ;) Ja kena nädalavahetust!"
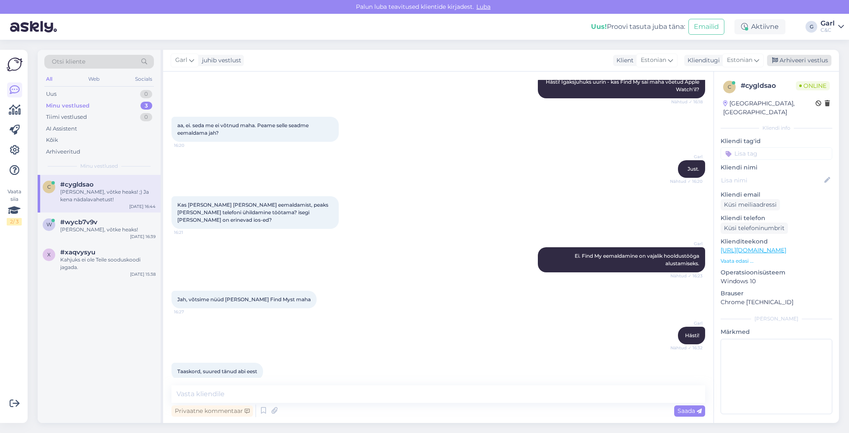
click at [789, 61] on div "Arhiveeri vestlus" at bounding box center [799, 60] width 64 height 11
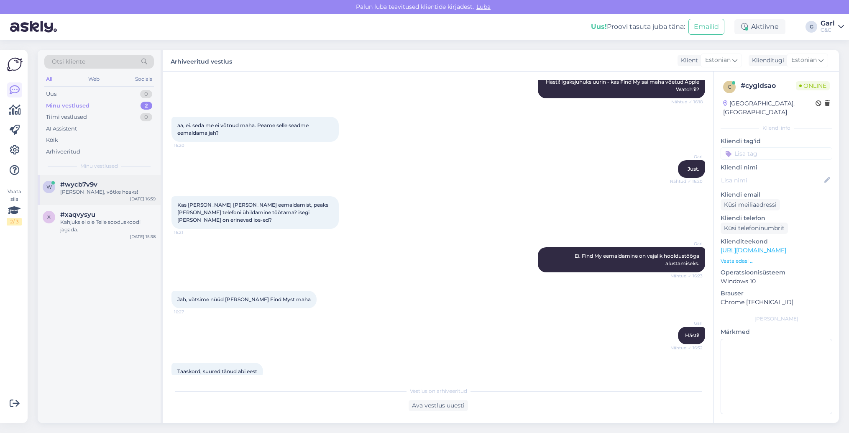
click at [92, 189] on div "[PERSON_NAME], võtke heaks!" at bounding box center [107, 192] width 95 height 8
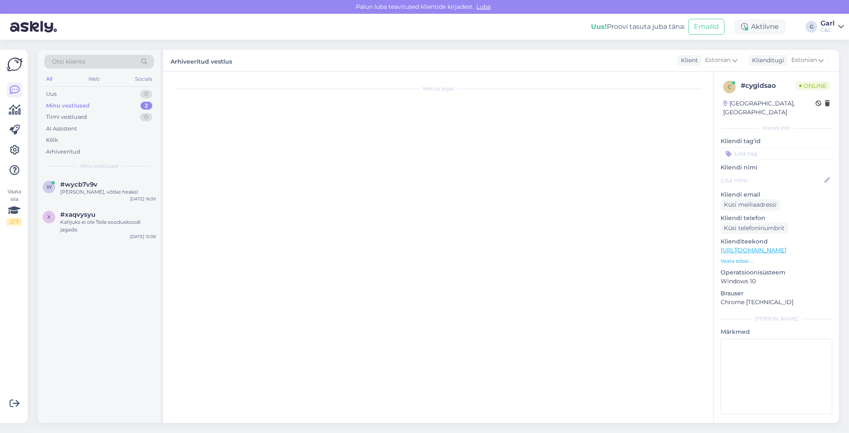
scroll to position [113, 0]
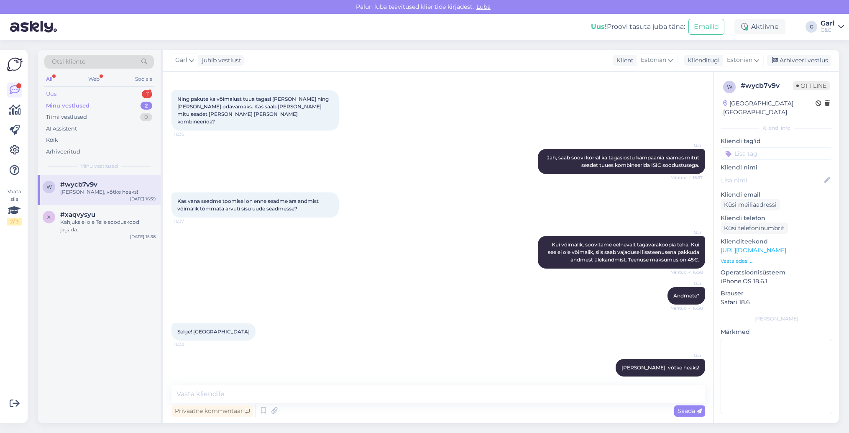
click at [131, 91] on div "Uus 1" at bounding box center [99, 94] width 110 height 12
click at [113, 187] on div "#tbd7wgil 1" at bounding box center [107, 185] width 95 height 8
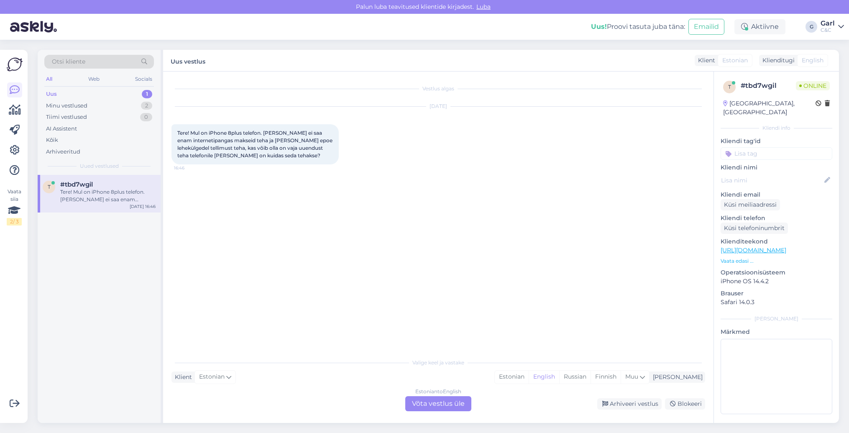
scroll to position [0, 0]
click at [529, 381] on div "Estonian" at bounding box center [512, 376] width 34 height 13
click at [450, 403] on div "Estonian to Estonian Võta vestlus üle" at bounding box center [438, 403] width 66 height 15
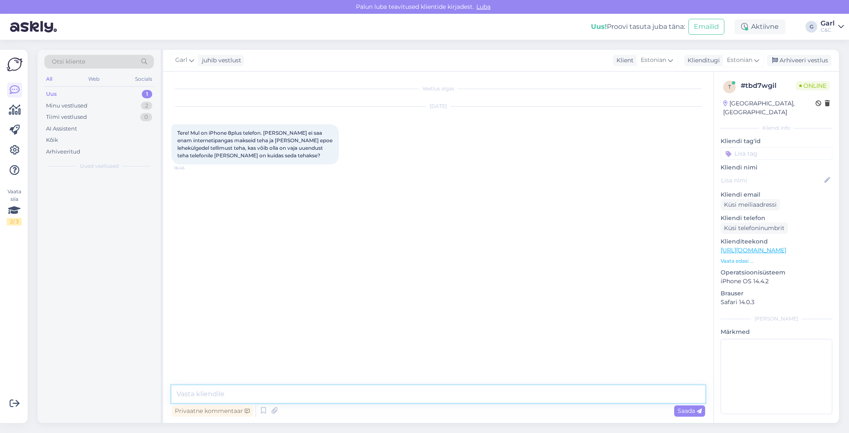
click at [450, 397] on textarea at bounding box center [438, 394] width 534 height 18
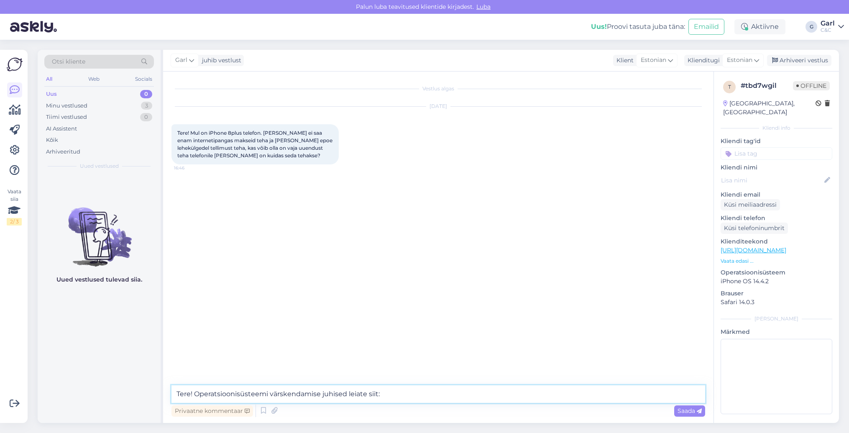
paste textarea "[URL][DOMAIN_NAME]"
type textarea "Tere! Operatsioonisüsteemi värskendamise juhised leiate siit: [URL][DOMAIN_NAME]"
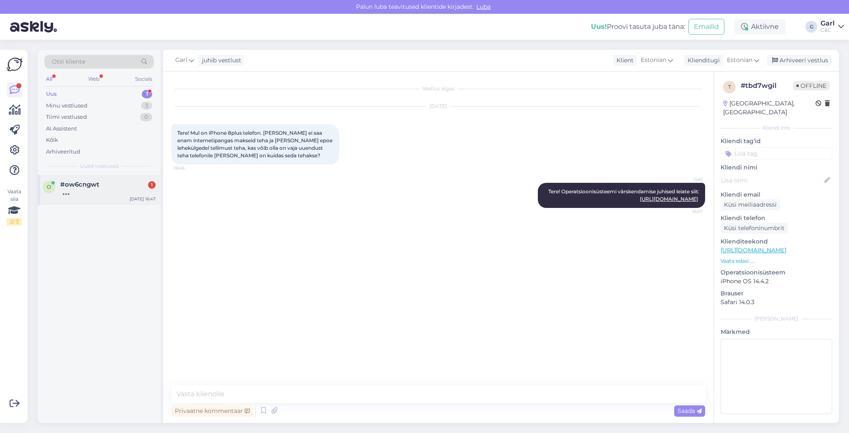
click at [137, 187] on div "#ow6cngwt 1" at bounding box center [107, 185] width 95 height 8
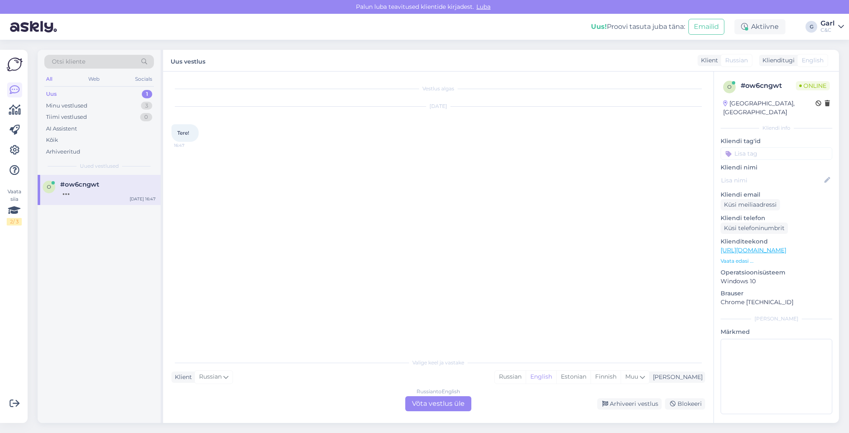
click at [449, 403] on div "Russian to English Võta vestlus üle" at bounding box center [438, 403] width 66 height 15
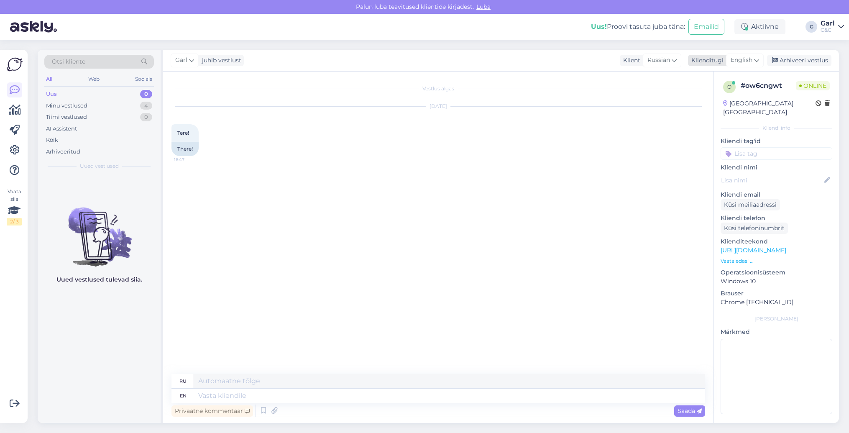
click at [743, 66] on div "English" at bounding box center [745, 60] width 38 height 13
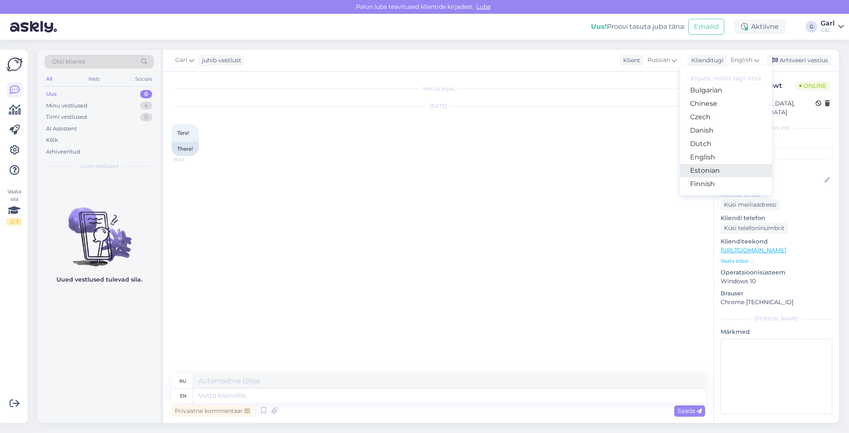
scroll to position [34, 0]
click at [711, 169] on link "Estonian" at bounding box center [726, 169] width 92 height 13
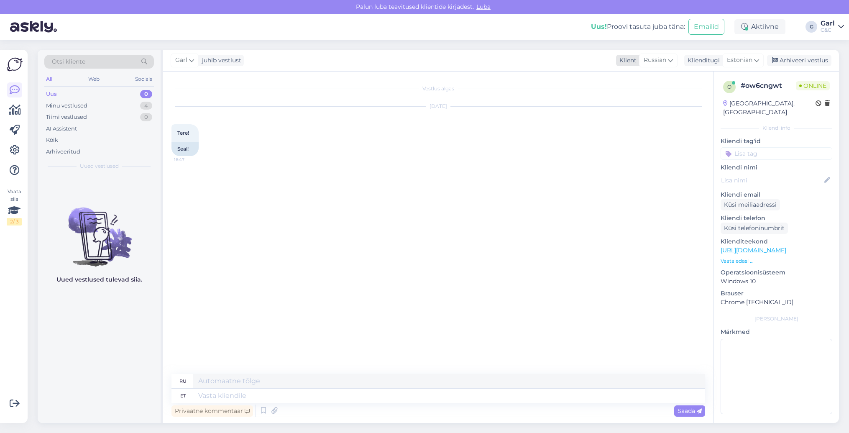
click at [667, 59] on div "Russian" at bounding box center [658, 60] width 38 height 13
click at [645, 163] on link "Estonian" at bounding box center [647, 165] width 92 height 13
click at [283, 392] on textarea at bounding box center [438, 394] width 534 height 18
type textarea "Tere! Kuidas saan Teile abiks olla?"
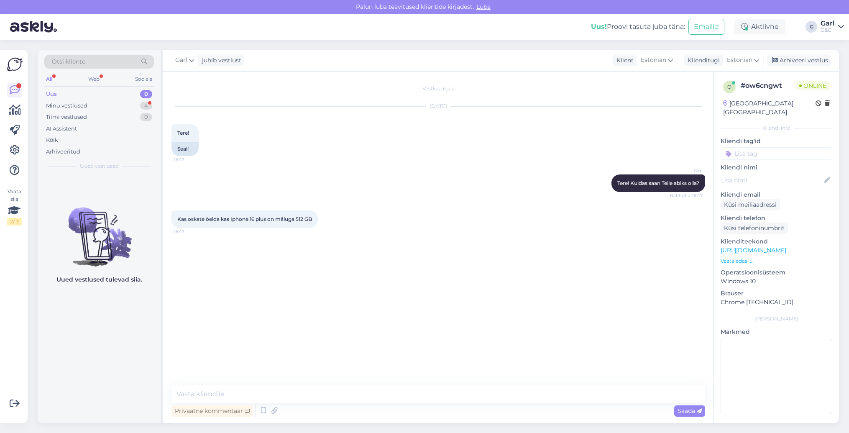
click at [786, 246] on link "[URL][DOMAIN_NAME]" at bounding box center [753, 250] width 66 height 8
click at [225, 389] on textarea at bounding box center [438, 394] width 534 height 18
type textarea "Paraku mitte. Selle mälumahuga mudeli tootmine on lõpetatud."
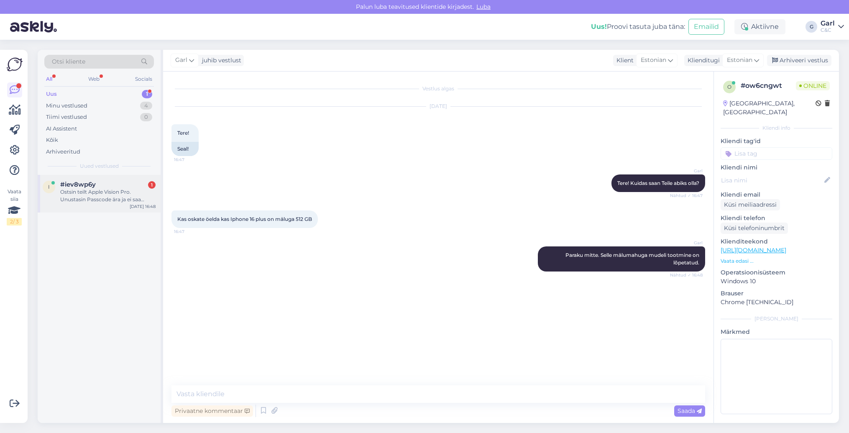
click at [133, 198] on div "Ostsin teilt Apple Vision Pro. Unustasin Passcode ära ja ei saa enam seadmele l…" at bounding box center [107, 195] width 95 height 15
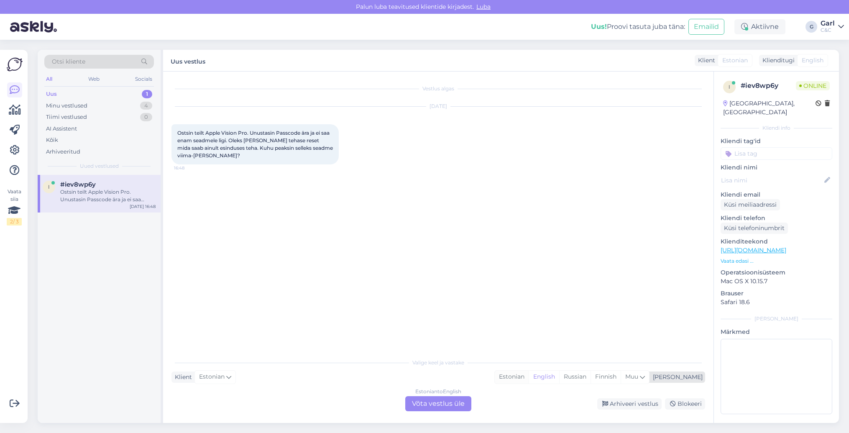
click at [529, 378] on div "Estonian" at bounding box center [512, 376] width 34 height 13
click at [429, 400] on div "Estonian to Estonian Võta vestlus üle" at bounding box center [438, 403] width 66 height 15
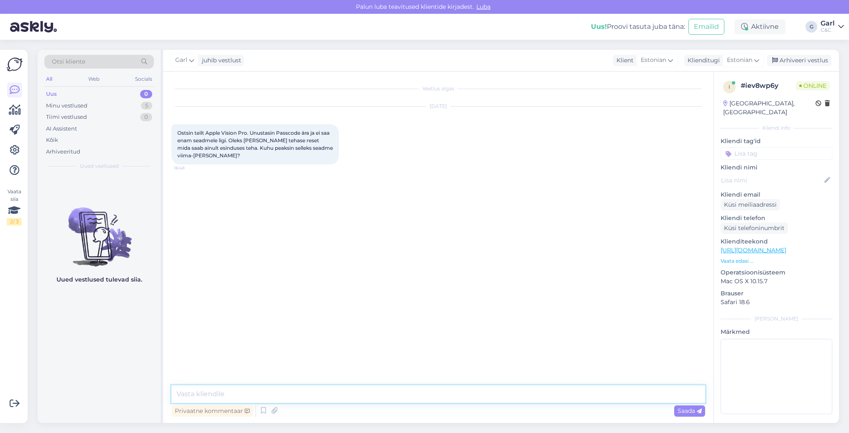
click at [429, 395] on textarea at bounding box center [438, 394] width 534 height 18
type textarea "Tere! Kas Teil on arve-saatelehe numbrit mulle jagada?"
click at [367, 239] on div "Vestlus algas [DATE] Ostsin teilt Apple Vision Pro. Unustasin Passcode ära ja e…" at bounding box center [441, 229] width 541 height 298
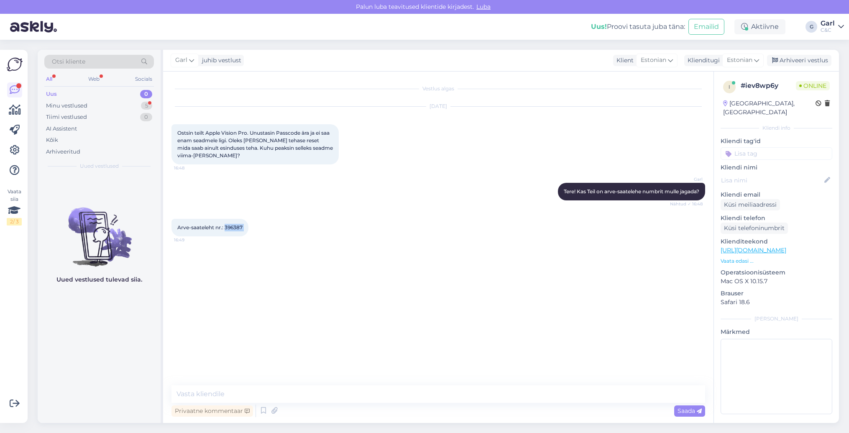
drag, startPoint x: 225, startPoint y: 228, endPoint x: 249, endPoint y: 230, distance: 23.9
click at [248, 230] on div "Arve-saateleht nr.: 396387 16:49" at bounding box center [209, 228] width 77 height 18
copy div "396387 16:49"
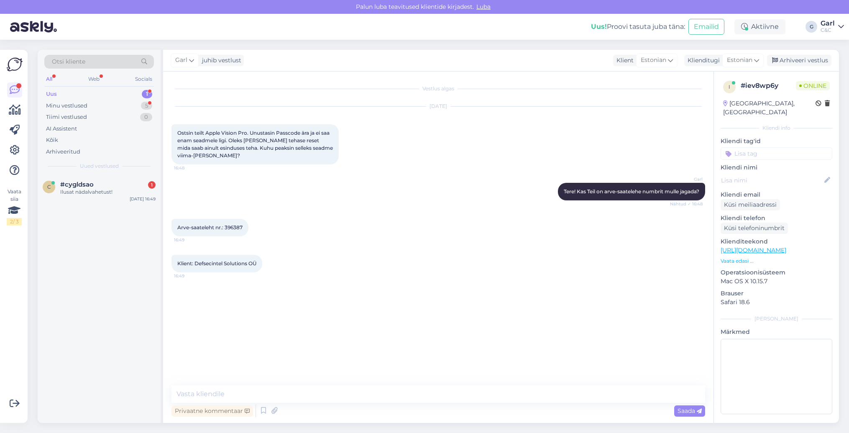
click at [242, 230] on span "Arve-saateleht nr.: 396387" at bounding box center [209, 227] width 65 height 6
drag, startPoint x: 245, startPoint y: 229, endPoint x: 225, endPoint y: 228, distance: 19.7
click at [225, 228] on div "Arve-saateleht nr.: 396387 16:49" at bounding box center [209, 228] width 77 height 18
copy span "396387"
click at [100, 110] on div "Minu vestlused 5" at bounding box center [99, 106] width 110 height 12
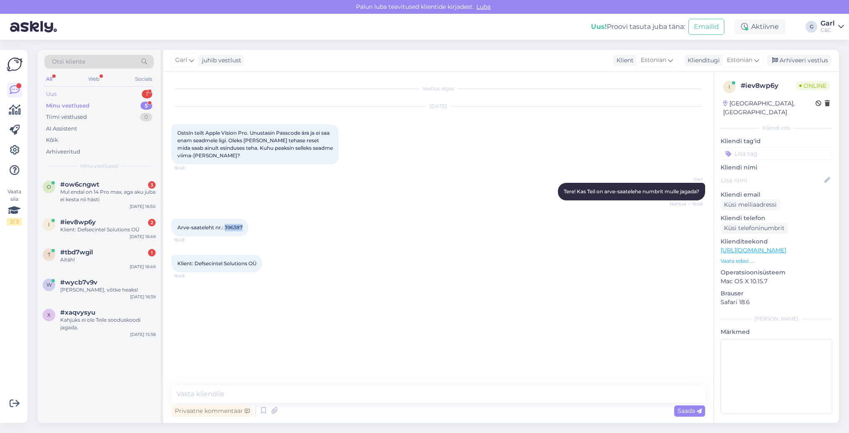
click at [129, 94] on div "Uus 1" at bounding box center [99, 94] width 110 height 12
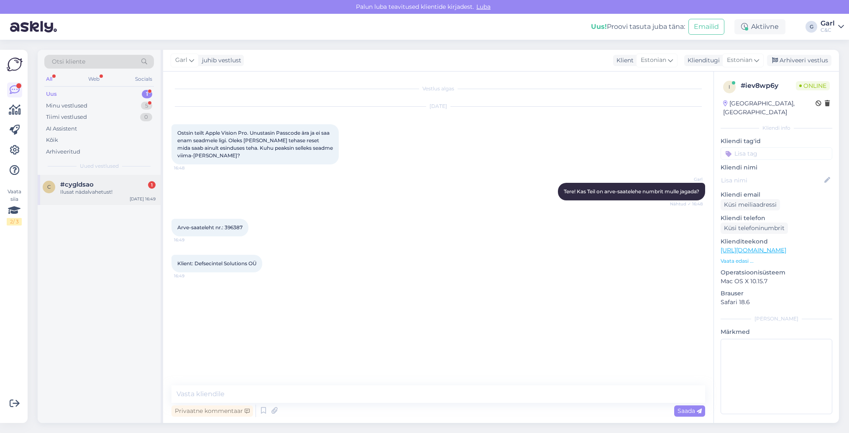
click at [120, 184] on div "#cygldsao 1" at bounding box center [107, 185] width 95 height 8
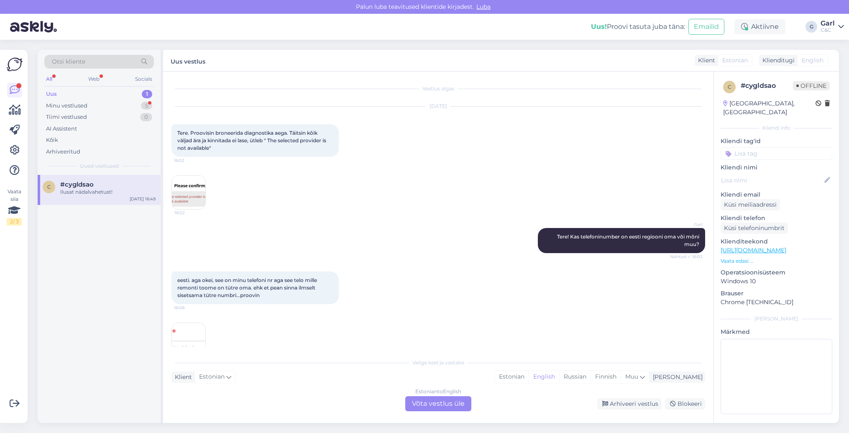
scroll to position [2515, 0]
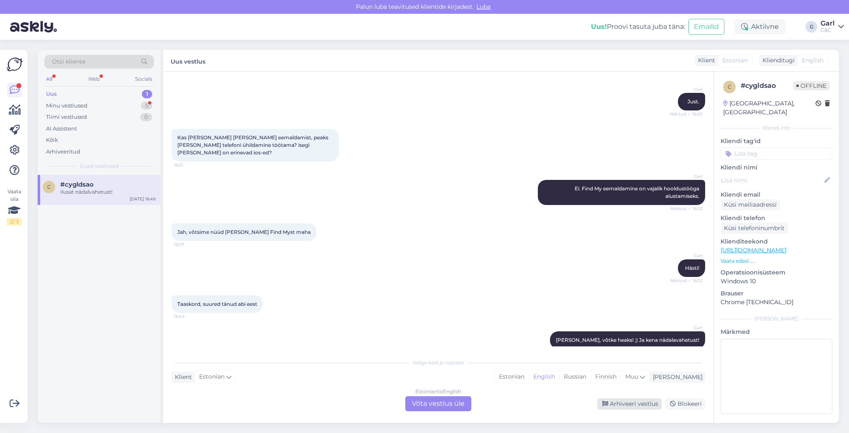
click at [615, 403] on div "Arhiveeri vestlus" at bounding box center [629, 403] width 64 height 11
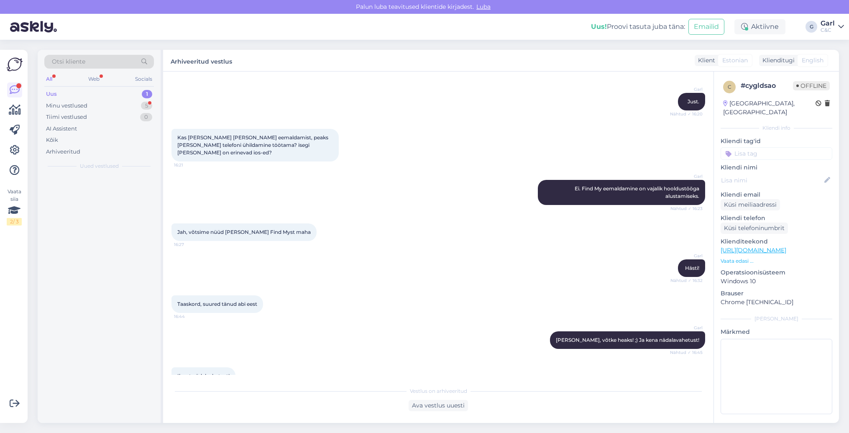
scroll to position [2486, 0]
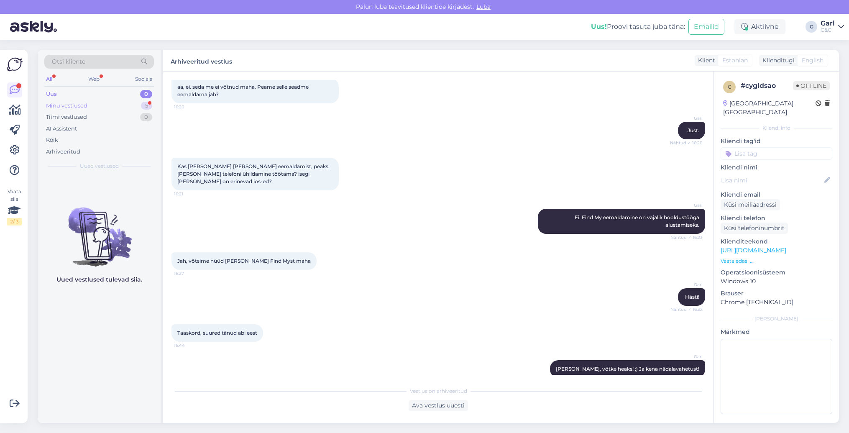
click at [120, 103] on div "Minu vestlused 5" at bounding box center [99, 106] width 110 height 12
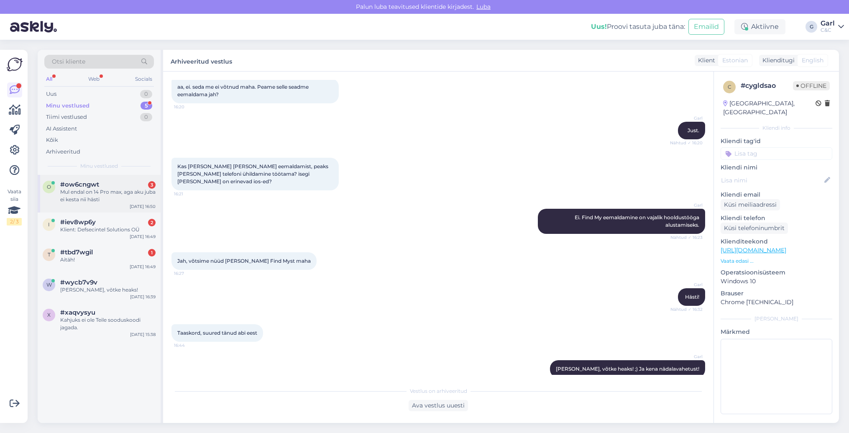
click at [126, 197] on div "Mul endal on 14 Pro max, aga aku juba ei kesta nii hästi" at bounding box center [107, 195] width 95 height 15
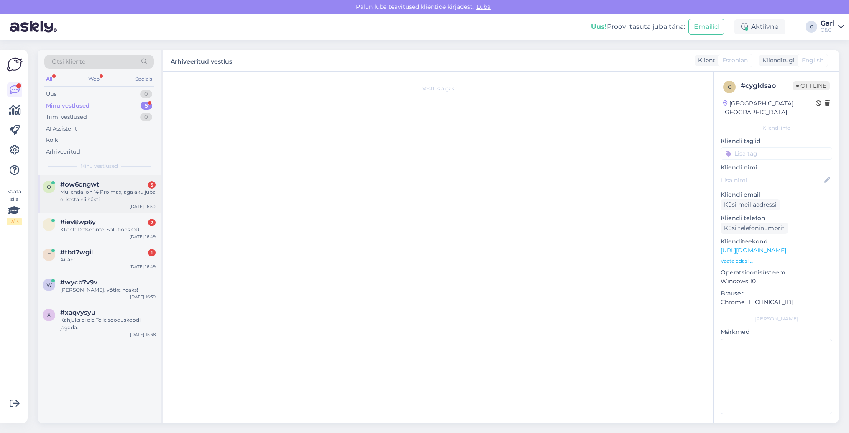
scroll to position [18, 0]
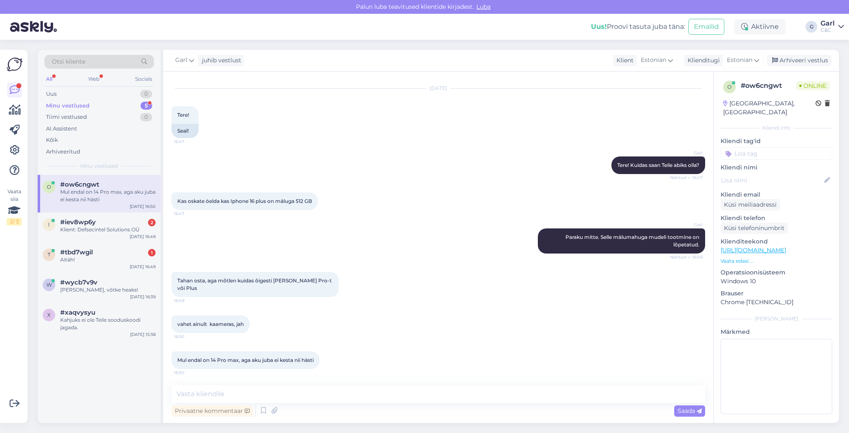
click at [295, 347] on div "Mul endal on 14 Pro max, aga aku juba ei kesta nii hästi 16:50" at bounding box center [438, 360] width 534 height 36
click at [284, 391] on textarea at bounding box center [438, 394] width 534 height 18
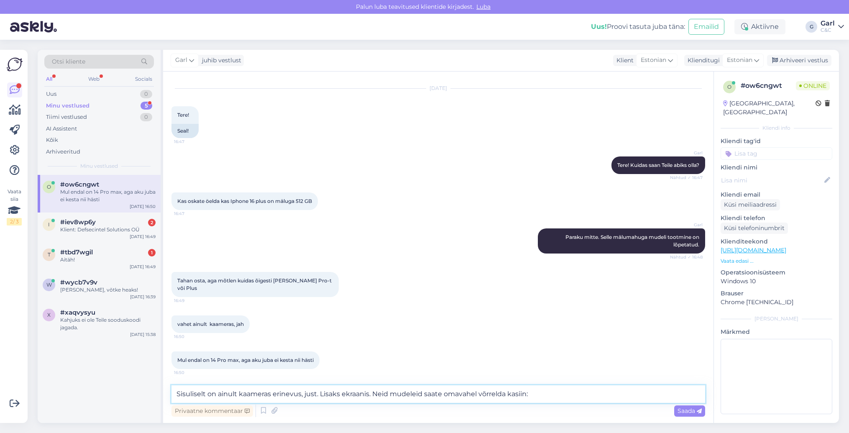
paste textarea "[URL][DOMAIN_NAME]"
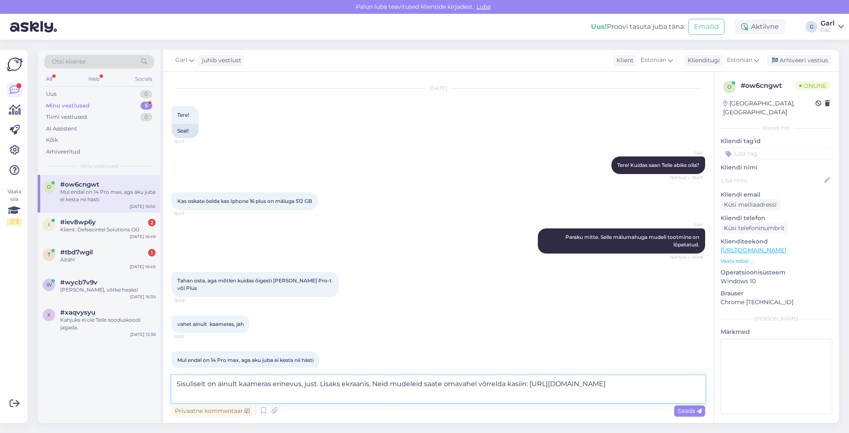
click at [515, 386] on textarea "Sisuliselt on ainult kaameras erinevus, just. Lisaks ekraanis. Neid mudeleid sa…" at bounding box center [438, 389] width 534 height 28
type textarea "Sisuliselt on ainult kaameras erinevus, just. Lisaks ekraanis. Neid mudeleid sa…"
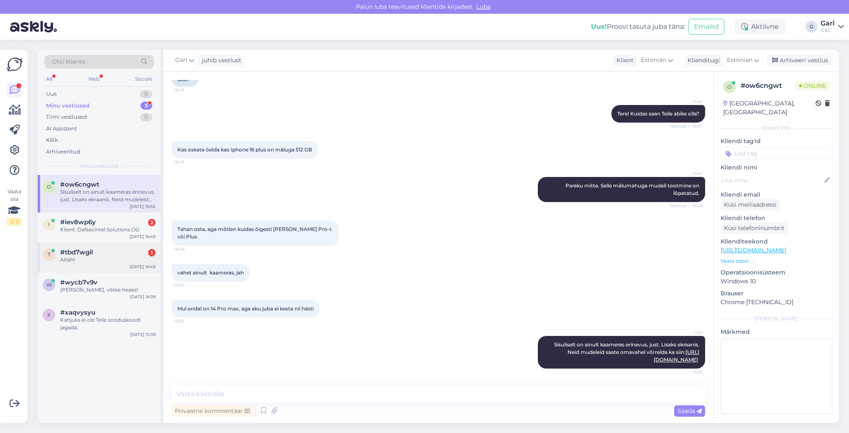
click at [100, 249] on div "#tbd7wgil 1" at bounding box center [107, 252] width 95 height 8
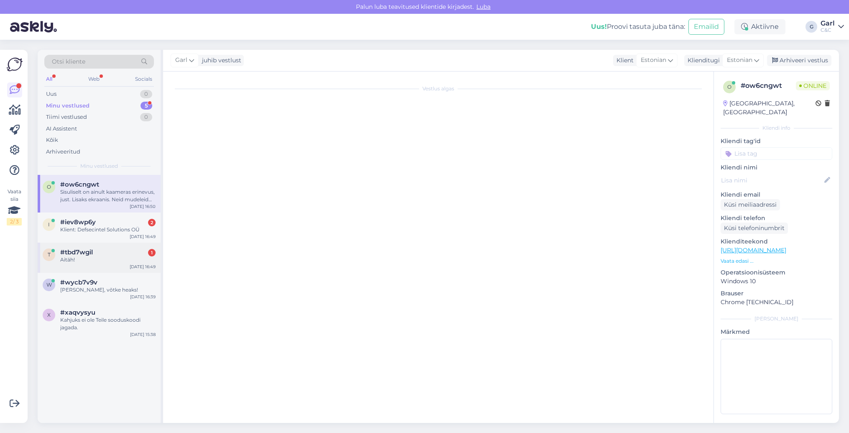
scroll to position [0, 0]
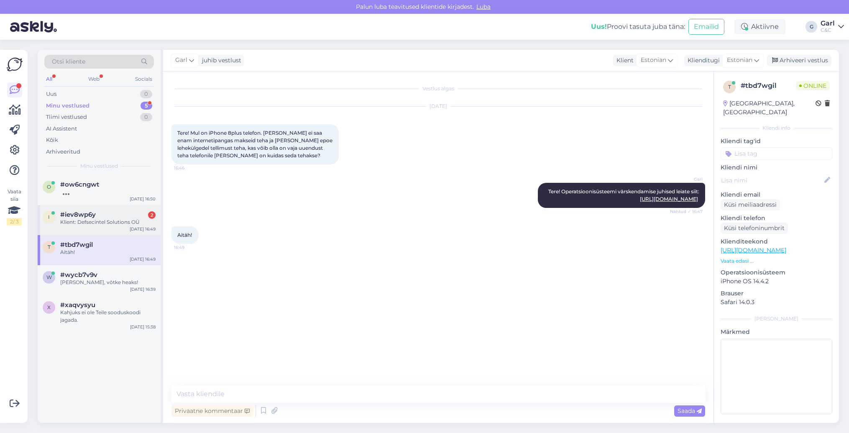
click at [131, 215] on div "#iev8wp6y 2" at bounding box center [107, 215] width 95 height 8
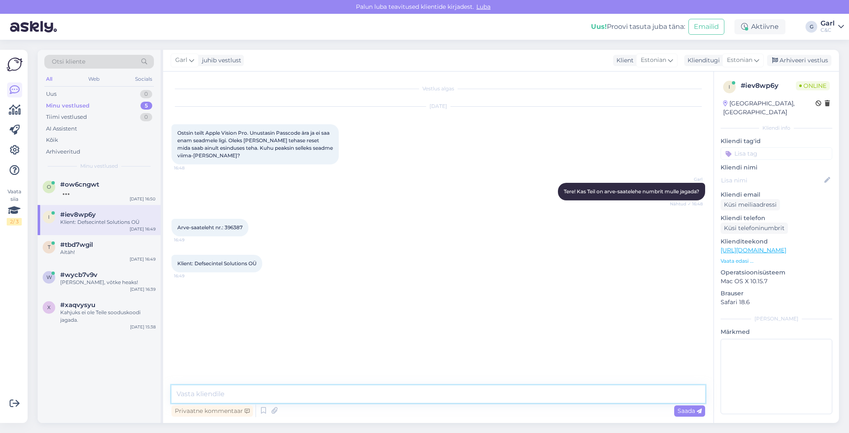
click at [318, 391] on textarea at bounding box center [438, 394] width 534 height 18
click at [346, 387] on textarea at bounding box center [438, 394] width 534 height 18
click at [343, 394] on textarea at bounding box center [438, 394] width 534 height 18
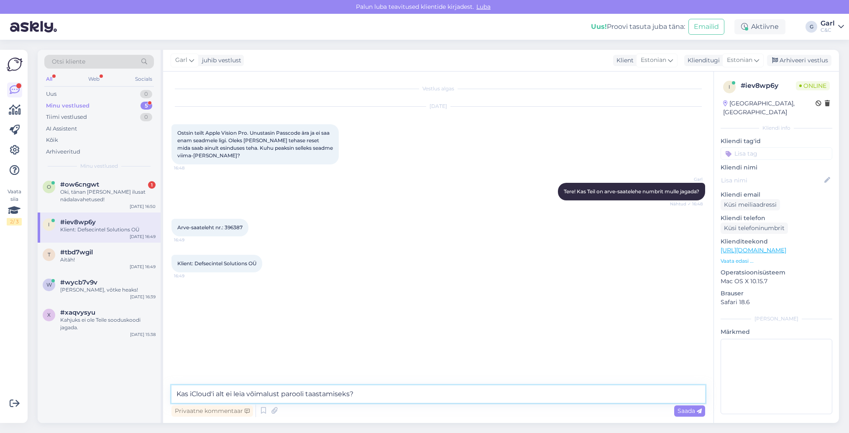
type textarea "Kas iCloud'i alt ei leia võimalust parooli taastamiseks?"
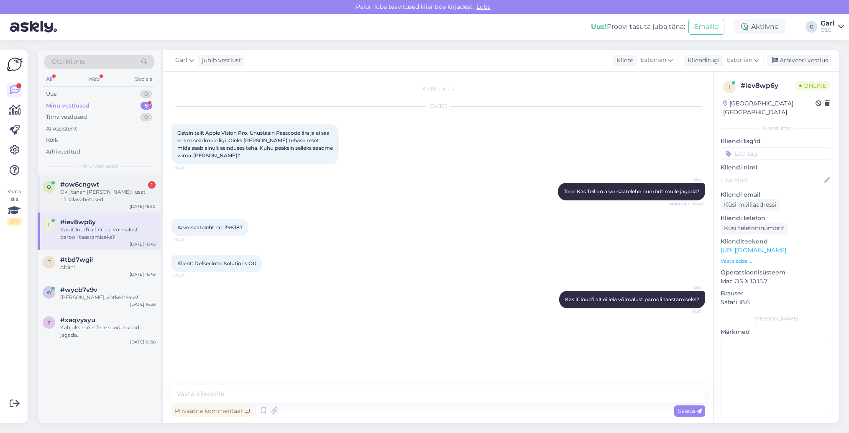
click at [118, 202] on div "Oki, tänan [PERSON_NAME] ilusat nädalavahetused!" at bounding box center [107, 195] width 95 height 15
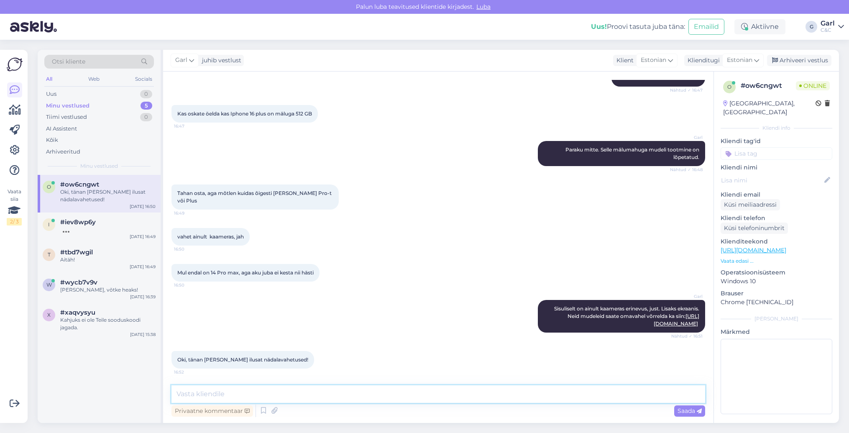
click at [302, 395] on textarea at bounding box center [438, 394] width 534 height 18
type textarea "[PERSON_NAME], [PERSON_NAME]. Teilegi!"
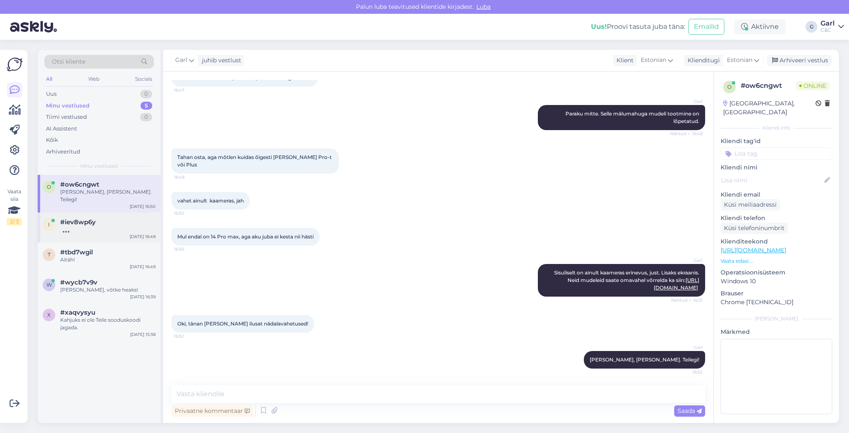
click at [128, 226] on div at bounding box center [107, 230] width 95 height 8
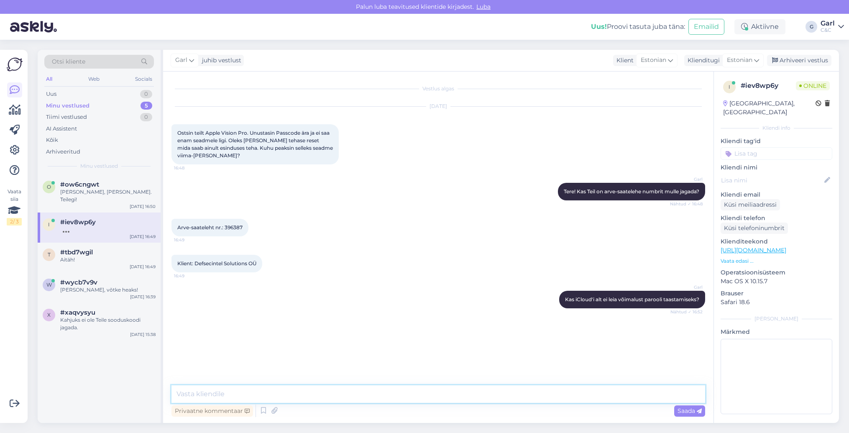
click at [371, 398] on textarea at bounding box center [438, 394] width 534 height 18
paste textarea "[URL][DOMAIN_NAME]"
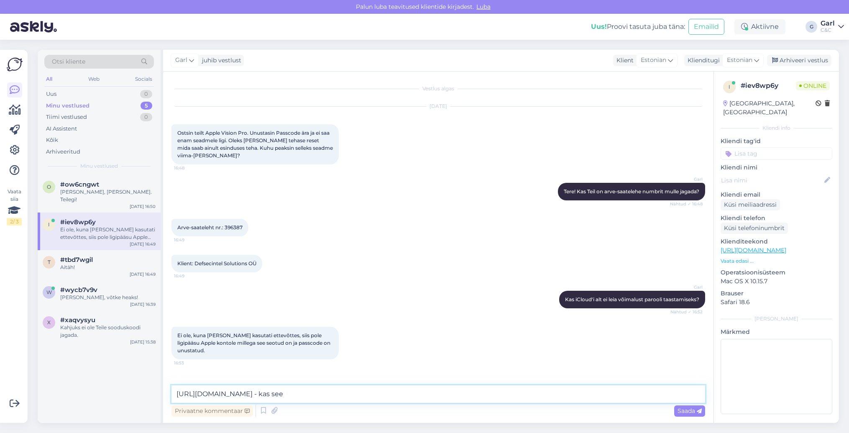
type textarea "[URL][DOMAIN_NAME] - kas see j"
click at [347, 296] on div "Garl Kas iCloud'i alt ei leia võimalust parooli taastamiseks? Nähtud ✓ 16:52" at bounding box center [438, 299] width 534 height 36
click at [329, 399] on textarea at bounding box center [438, 394] width 534 height 18
type textarea "Parooli taastamiseks oleks siiski vaja, et oleks ligipääs olemas Apple kontole,…"
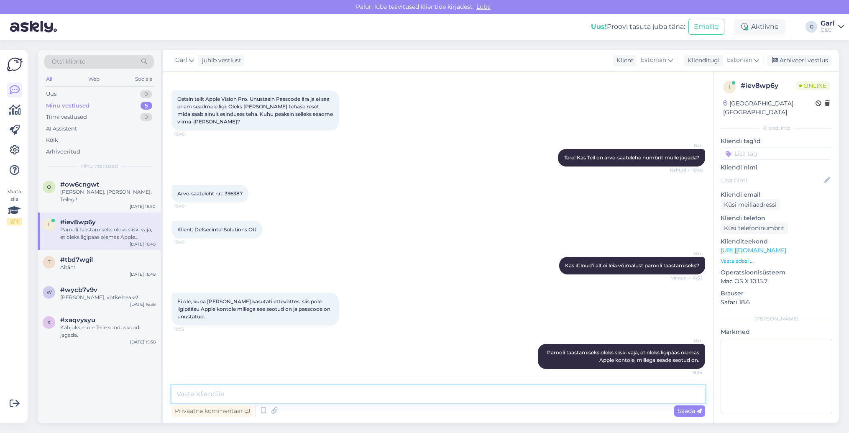
click at [390, 400] on textarea at bounding box center [438, 394] width 534 height 18
click at [390, 398] on textarea at bounding box center [438, 394] width 534 height 18
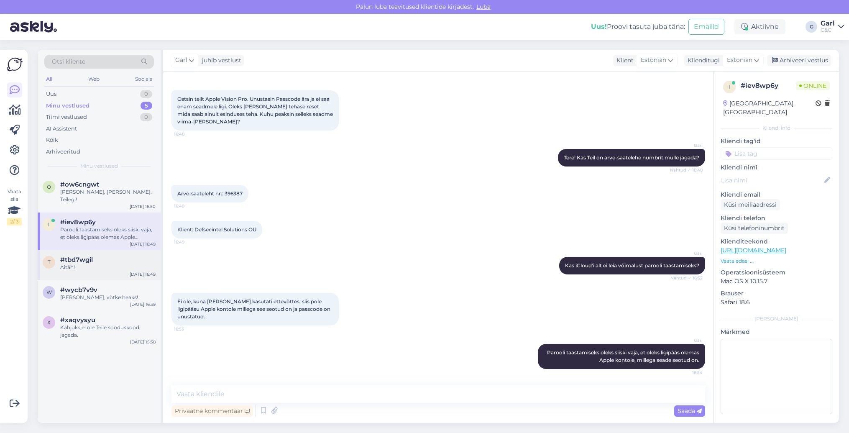
click at [98, 256] on div "#tbd7wgil" at bounding box center [107, 260] width 95 height 8
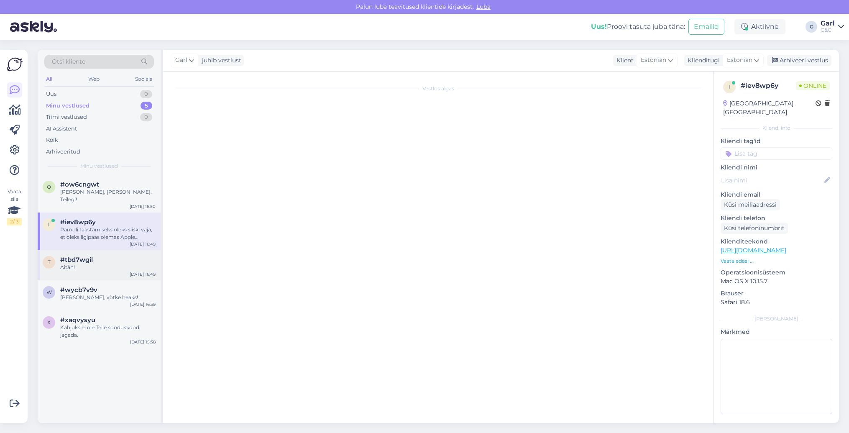
scroll to position [0, 0]
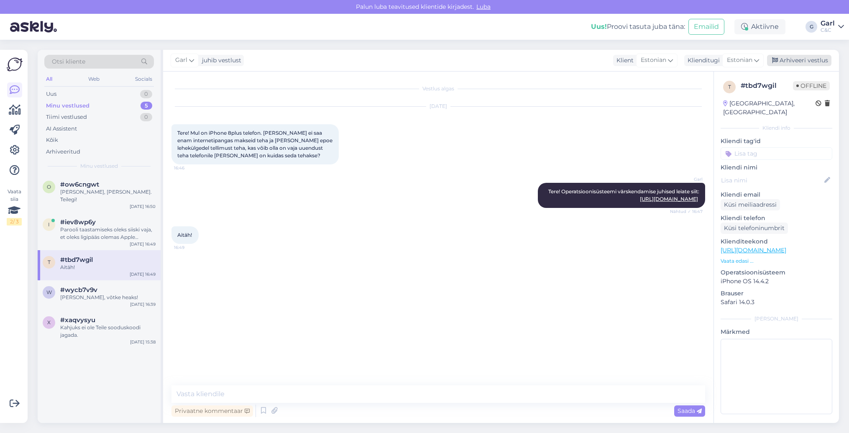
click at [780, 64] on div "Arhiveeri vestlus" at bounding box center [799, 60] width 64 height 11
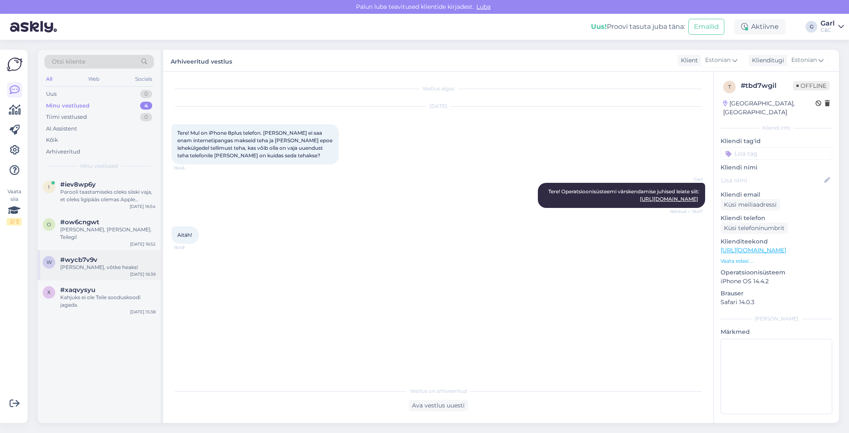
click at [121, 263] on div "[PERSON_NAME], võtke heaks!" at bounding box center [107, 267] width 95 height 8
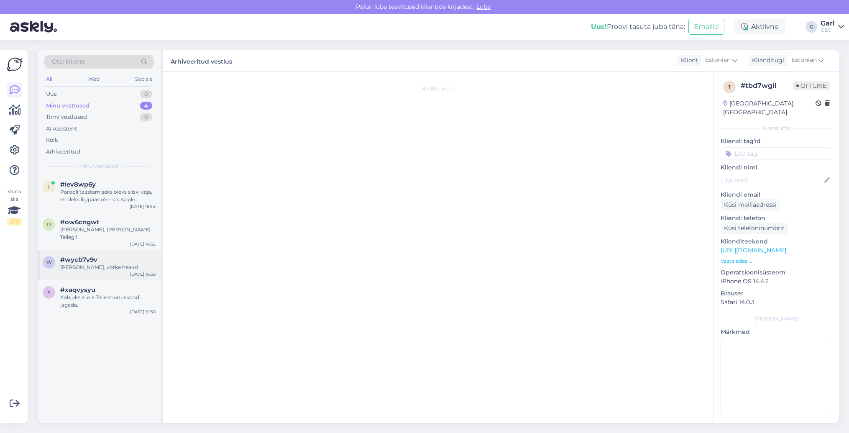
scroll to position [113, 0]
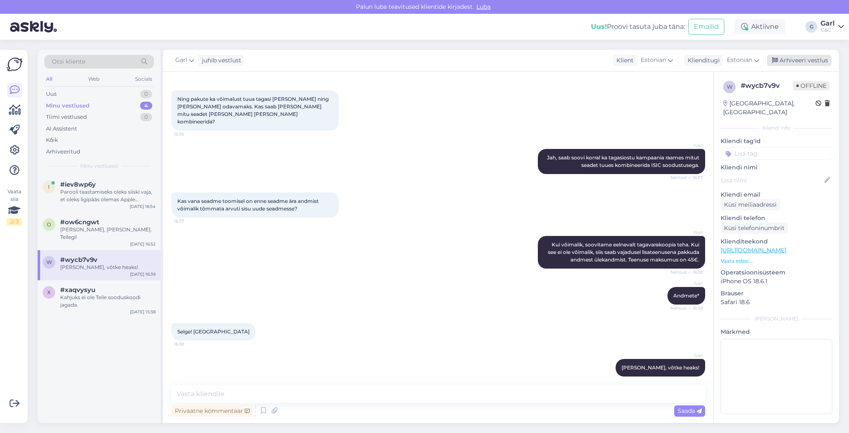
click at [827, 59] on div "Arhiveeri vestlus" at bounding box center [799, 60] width 64 height 11
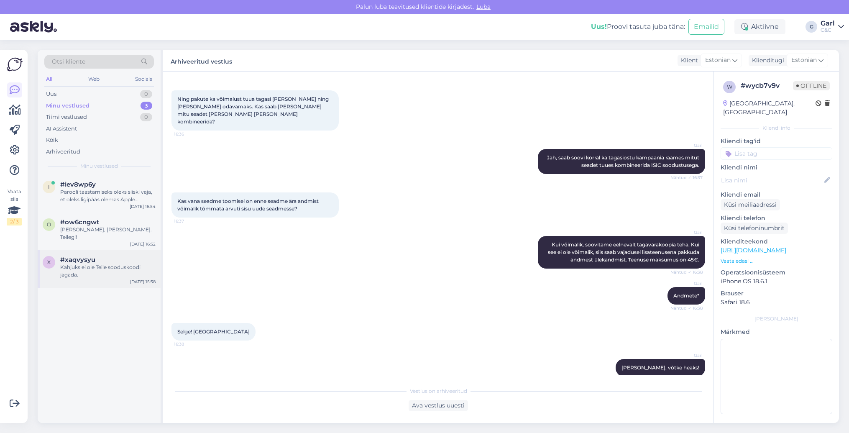
click at [97, 269] on div "Kahjuks ei ole Teile sooduskoodi jagada." at bounding box center [107, 270] width 95 height 15
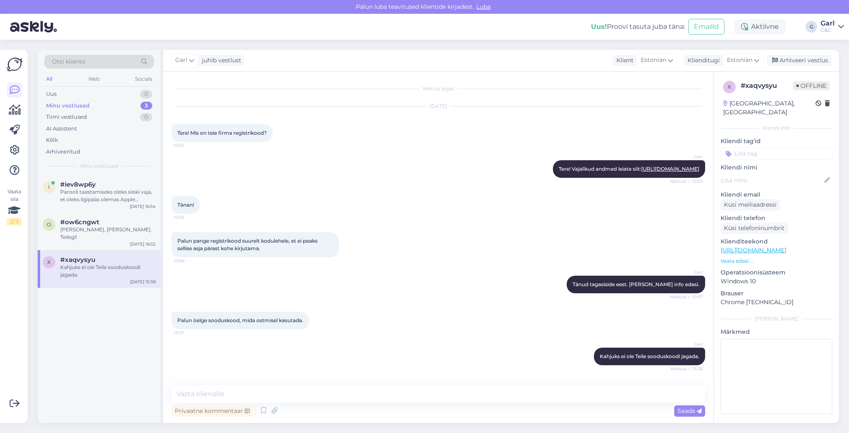
scroll to position [12, 0]
click at [801, 63] on div "Arhiveeri vestlus" at bounding box center [799, 60] width 64 height 11
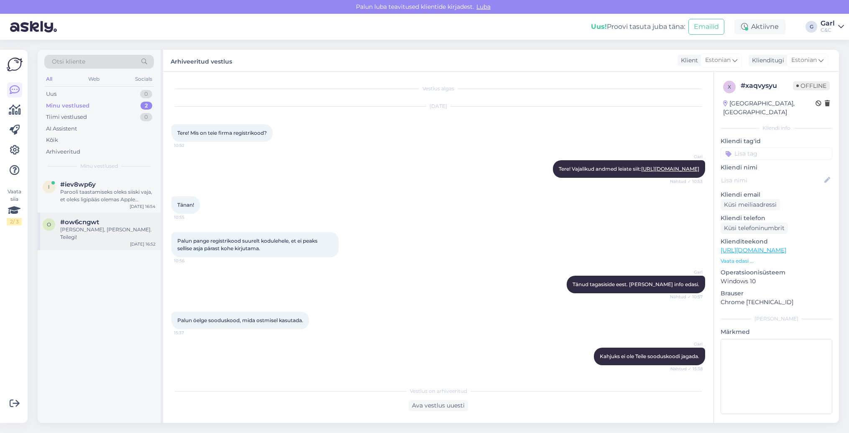
click at [130, 241] on div "[DATE] 16:52" at bounding box center [143, 244] width 26 height 6
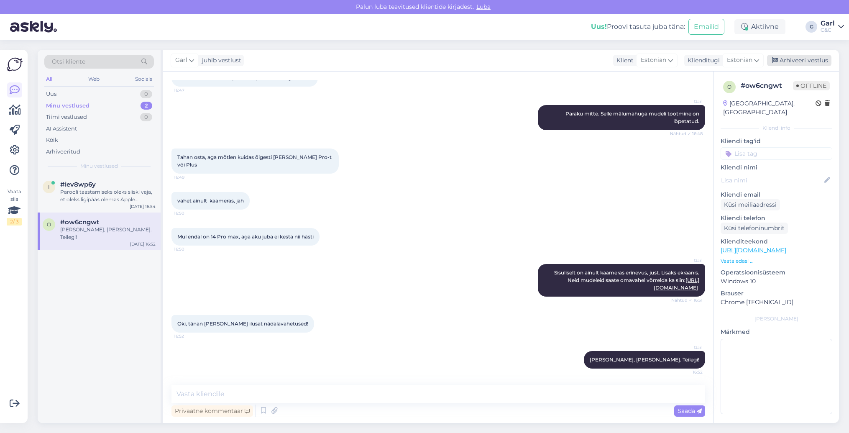
click at [793, 63] on div "Arhiveeri vestlus" at bounding box center [799, 60] width 64 height 11
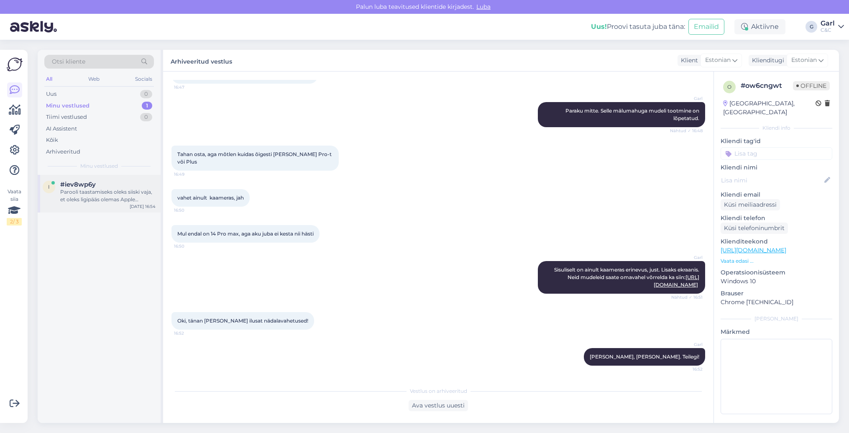
click at [130, 192] on div "Parooli taastamiseks oleks siiski vaja, et oleks ligipääs olemas Apple kontole,…" at bounding box center [107, 195] width 95 height 15
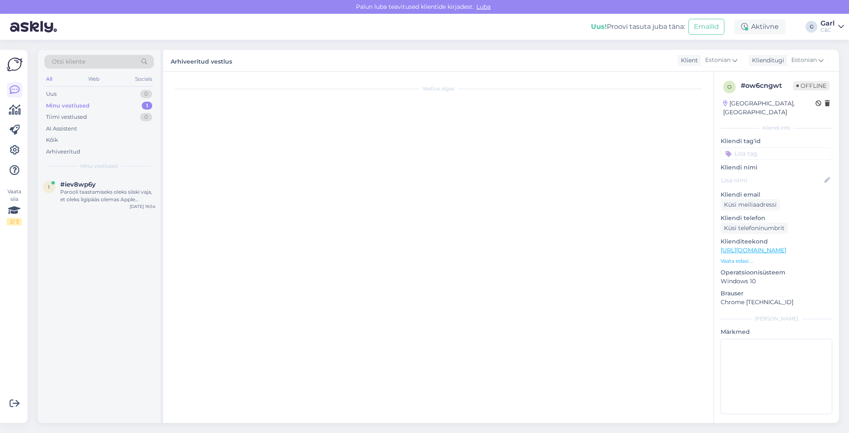
scroll to position [34, 0]
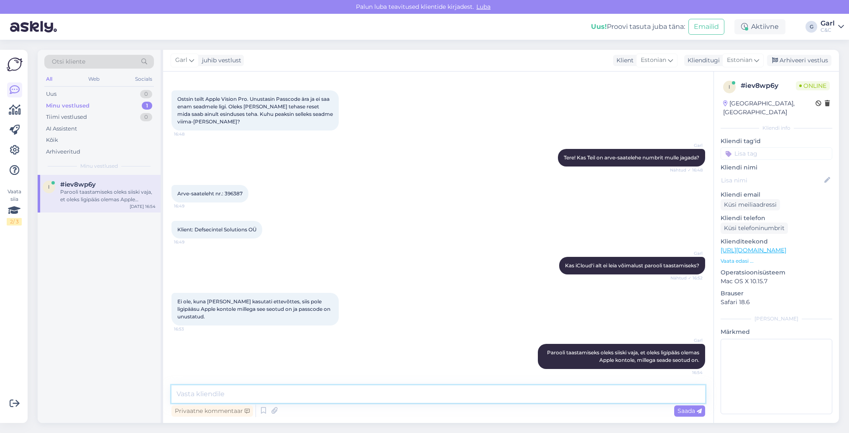
click at [242, 389] on textarea at bounding box center [438, 394] width 534 height 18
click at [311, 396] on textarea at bounding box center [438, 394] width 534 height 18
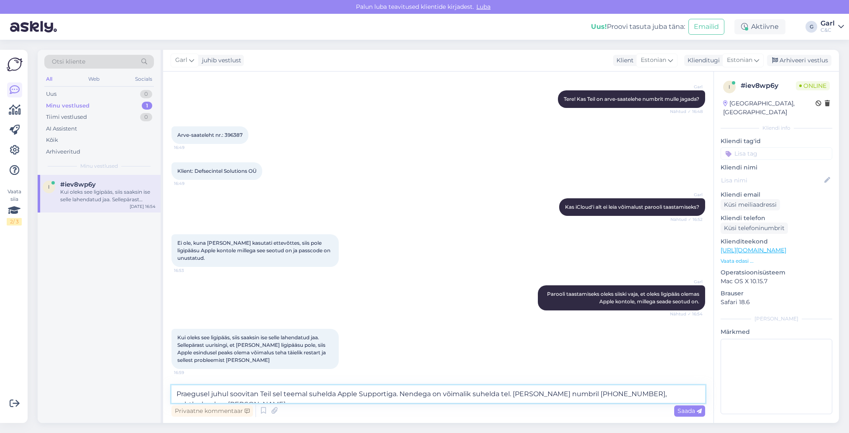
type textarea "Praegusel juhul soovitan Teil sel teemal suhelda Apple Supportiga. Nendega on v…"
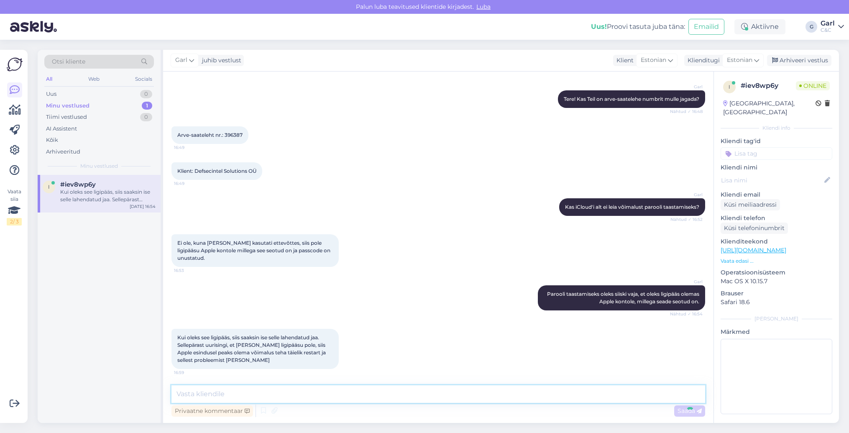
scroll to position [143, 0]
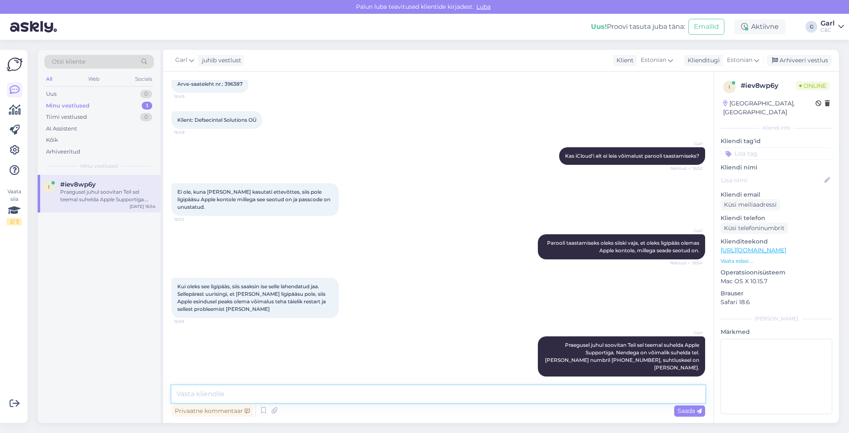
click at [365, 393] on textarea at bounding box center [438, 394] width 534 height 18
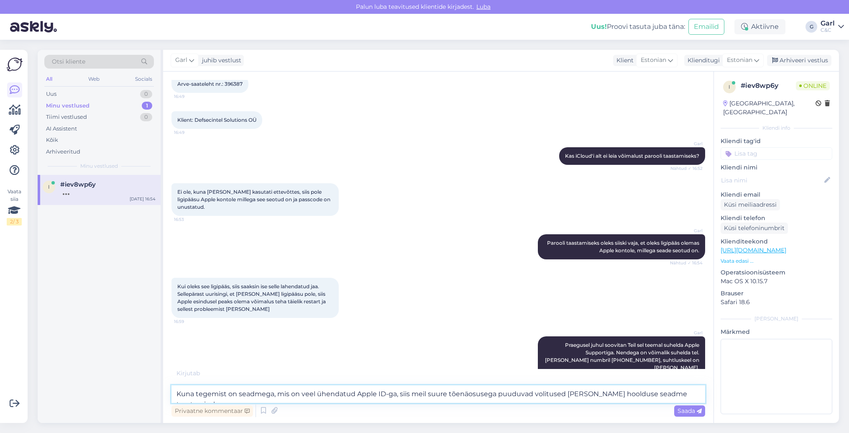
type textarea "Kuna tegemist on seadmega, mis on veel ühendatud Apple ID-ga, siis meil suure t…"
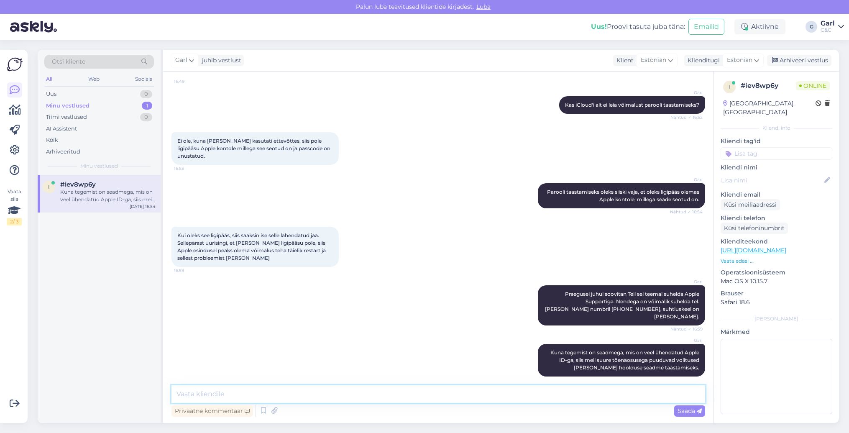
click at [355, 395] on textarea at bounding box center [438, 394] width 534 height 18
click at [355, 396] on textarea at bounding box center [438, 394] width 534 height 18
click at [355, 397] on textarea at bounding box center [438, 394] width 534 height 18
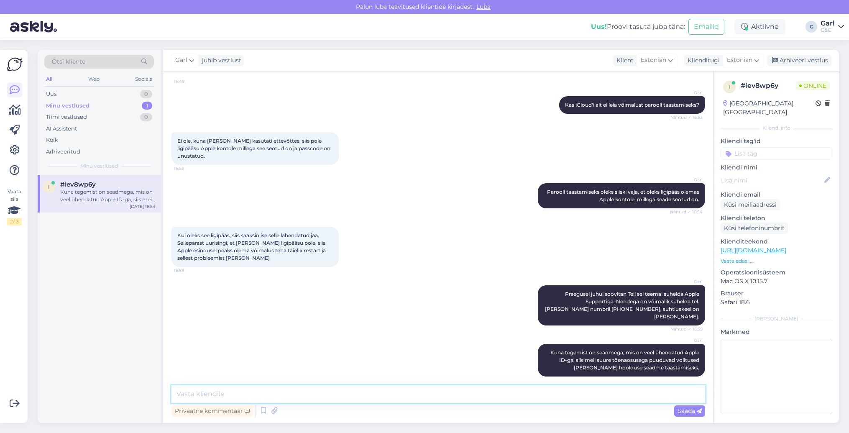
click at [355, 397] on textarea at bounding box center [438, 394] width 534 height 18
click at [469, 391] on textarea at bounding box center [438, 394] width 534 height 18
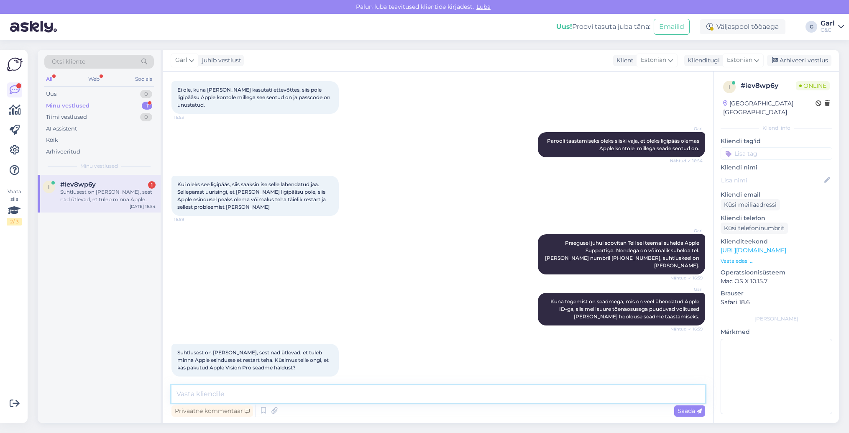
click at [373, 392] on textarea at bounding box center [438, 394] width 534 height 18
click at [373, 391] on textarea at bounding box center [438, 394] width 534 height 18
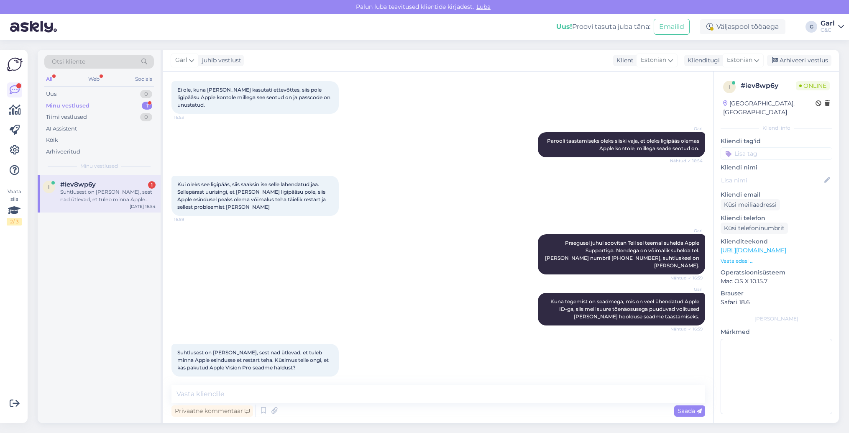
click at [377, 363] on div "Suhtlusest on [PERSON_NAME], sest nad ütlevad, et tuleb minna Apple esindusse e…" at bounding box center [438, 360] width 534 height 51
click at [395, 392] on textarea at bounding box center [438, 394] width 534 height 18
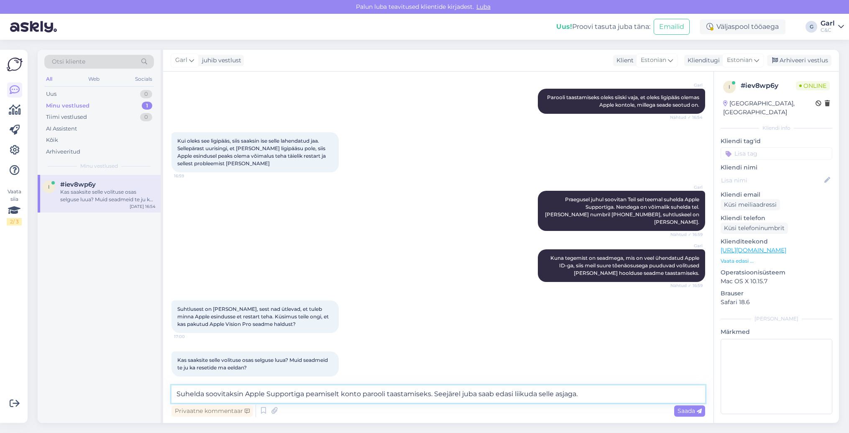
click at [537, 396] on textarea "Suhelda soovitaksin Apple Supportiga peamiselt konto parooli taastamiseks. Seej…" at bounding box center [438, 394] width 534 height 18
click at [552, 396] on textarea "Suhelda soovitaksin Apple Supportiga peamiselt konto parooli taastamiseks. Seej…" at bounding box center [438, 394] width 534 height 18
click at [340, 395] on textarea "Suhelda soovitaksin Apple Supportiga peamiselt konto parooli taastamiseks. Seej…" at bounding box center [438, 394] width 534 height 18
drag, startPoint x: 623, startPoint y: 388, endPoint x: 465, endPoint y: 393, distance: 158.6
click at [465, 393] on textarea "Suhelda soovitaksin Apple Supportiga peamiselt Apple ID konto parooli taastamis…" at bounding box center [438, 394] width 534 height 18
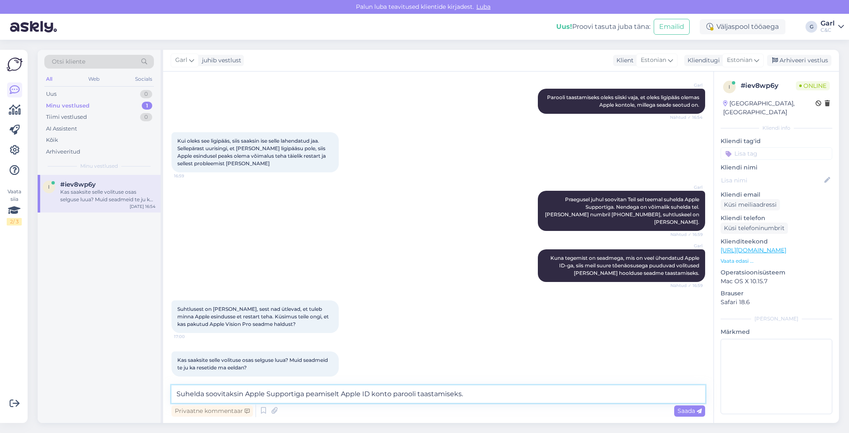
type textarea "Suhelda soovitaksin Apple Supportiga peamiselt Apple ID konto parooli taastamis…"
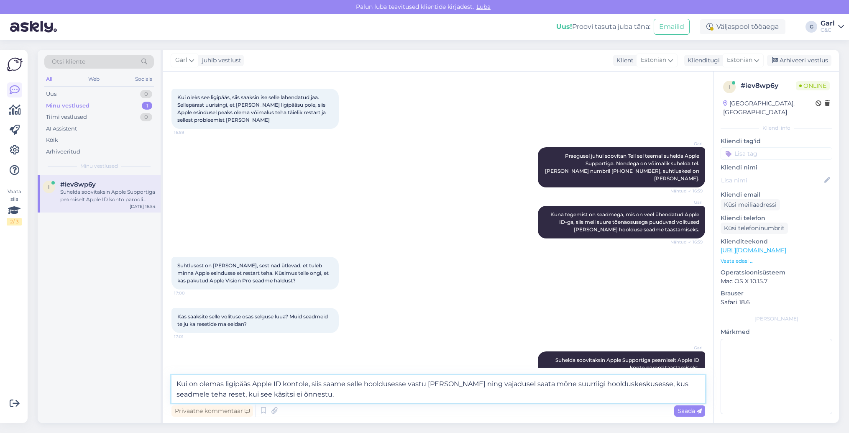
click at [309, 383] on textarea "Kui on olemas ligipääs Apple ID kontole, siis saame selle hooldusesse vastu [PE…" at bounding box center [438, 389] width 534 height 28
type textarea "Kui on olemas ligipääs Apple ID kontole, et välja lülitada Find My aktivatsioon…"
click at [472, 400] on textarea "Kui on olemas ligipääs Apple ID kontole, et välja lülitada Find My aktivatsioon…" at bounding box center [438, 389] width 534 height 28
click at [481, 398] on textarea "Kui on olemas ligipääs Apple ID kontole, et välja lülitada Find My aktivatsioon…" at bounding box center [438, 389] width 534 height 28
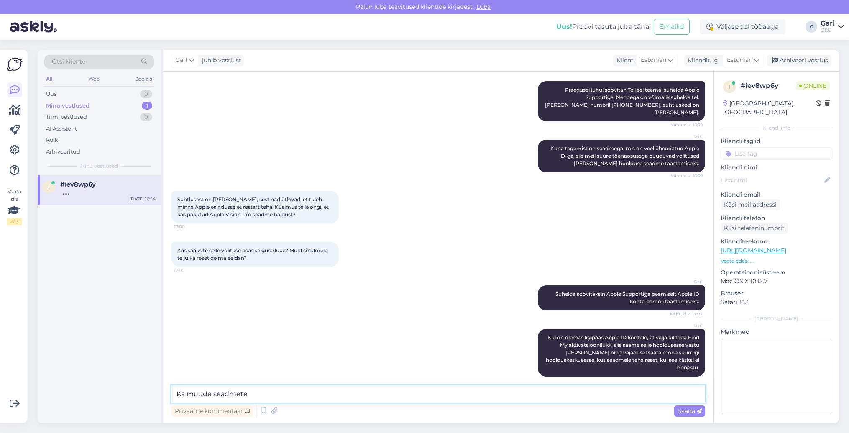
scroll to position [480, 0]
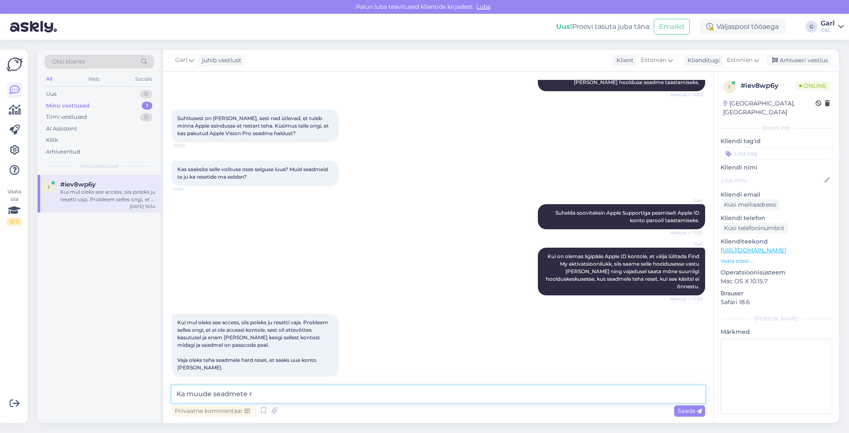
type textarea "Ka muude seadmete re"
click at [371, 396] on textarea at bounding box center [438, 394] width 534 height 18
drag, startPoint x: 277, startPoint y: 394, endPoint x: 259, endPoint y: 392, distance: 17.7
click at [259, 392] on textarea "Hard resetti sellisel näol meie teha ei saa, et sellest seadmest eemalduks ka A…" at bounding box center [438, 394] width 534 height 18
click at [504, 397] on textarea "Hard resetti sellisel näol teha ei saa, et sellest seadmest eemalduks ka Apple …" at bounding box center [438, 394] width 534 height 18
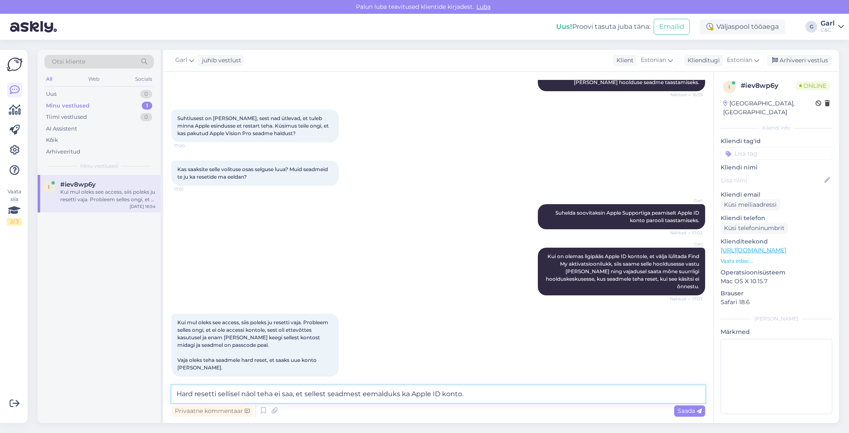
drag, startPoint x: 479, startPoint y: 396, endPoint x: 475, endPoint y: 390, distance: 6.9
click at [475, 390] on textarea "Hard resetti sellisel näol teha ei saa, et sellest seadmest eemalduks ka Apple …" at bounding box center [438, 394] width 534 height 18
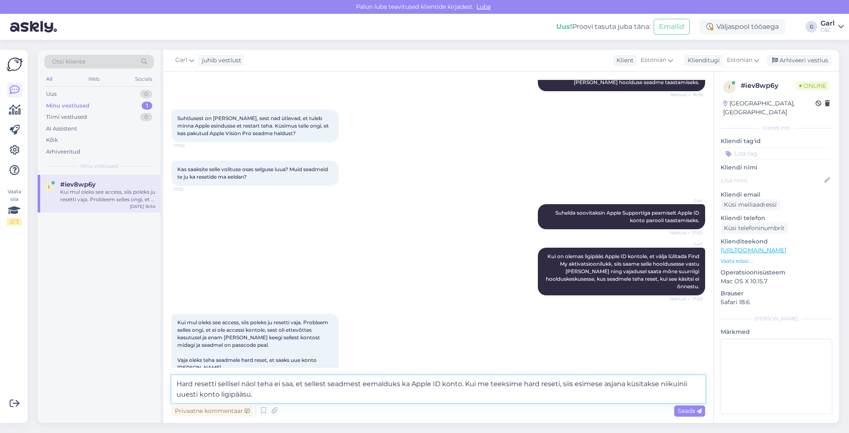
type textarea "Hard resetti sellisel näol teha ei saa, et sellest seadmest eemalduks ka Apple …"
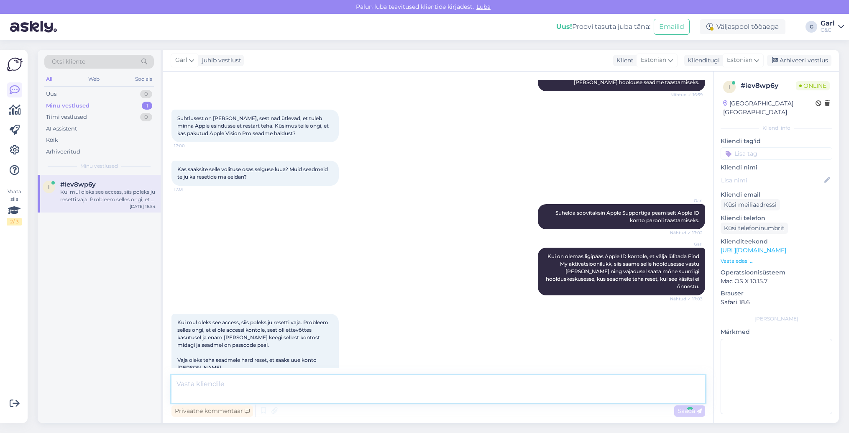
scroll to position [531, 0]
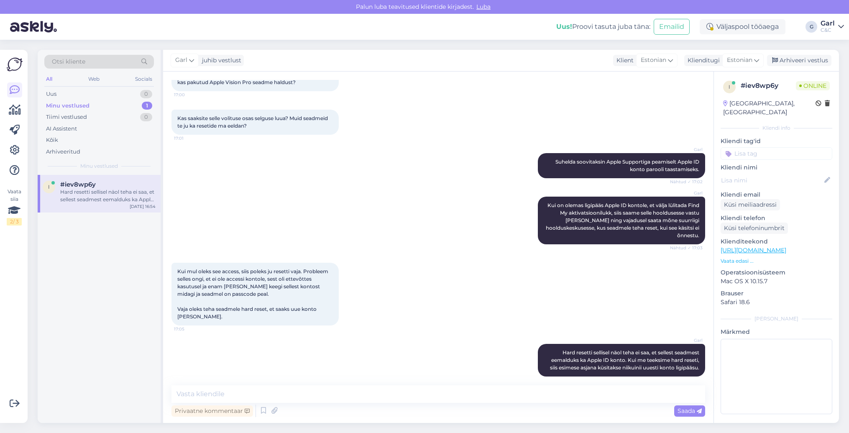
click at [476, 403] on div "Privaatne kommentaar Saada" at bounding box center [438, 411] width 534 height 16
click at [463, 408] on div "Privaatne kommentaar Saada" at bounding box center [438, 411] width 534 height 16
click at [125, 332] on div "i #iev8wp6y Hard resetti sellisel näol teha ei saa, et sellest seadmest eemaldu…" at bounding box center [99, 299] width 123 height 248
click at [145, 360] on div "i #iev8wp6y Hard resetti sellisel näol teha ei saa, et sellest seadmest eemaldu…" at bounding box center [99, 299] width 123 height 248
click at [404, 401] on textarea at bounding box center [438, 394] width 534 height 18
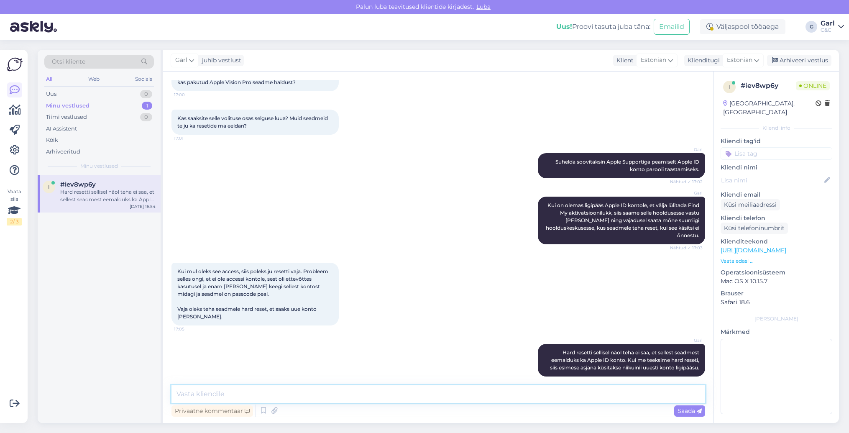
click at [404, 396] on textarea at bounding box center [438, 394] width 534 height 18
click at [402, 395] on textarea at bounding box center [438, 394] width 534 height 18
click at [362, 396] on textarea "Kuna minu tööpäev on paraku tänaseks läbi, siis [PERSON_NAME] viimase soovituse…" at bounding box center [438, 394] width 534 height 18
click at [476, 397] on textarea "Kuna minu tööpäev on paraku tänaseks läbi, siis [PERSON_NAME] viimase soovituse…" at bounding box center [438, 394] width 534 height 18
click at [616, 396] on textarea "Kuna minu tööpäev on paraku tänaseks läbi, siis [PERSON_NAME] viimase soovituse…" at bounding box center [438, 394] width 534 height 18
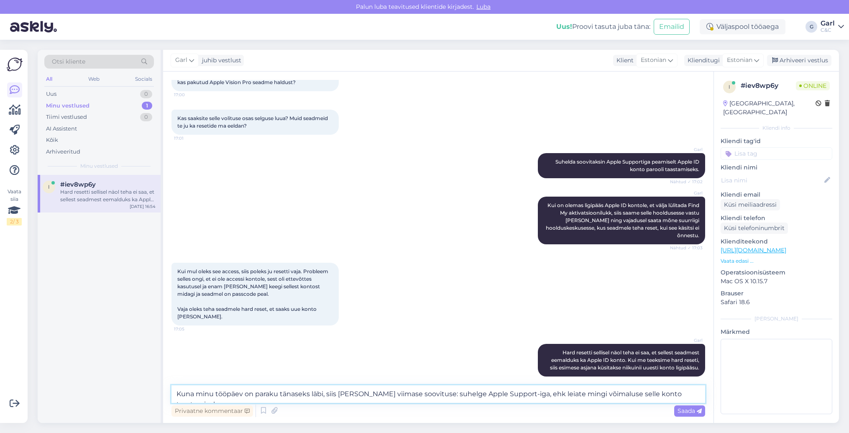
click at [692, 394] on textarea "Kuna minu tööpäev on paraku tänaseks läbi, siis [PERSON_NAME] viimase soovituse…" at bounding box center [438, 394] width 534 height 18
click at [608, 393] on textarea "Kuna minu tööpäev on paraku tänaseks läbi, siis [PERSON_NAME] viimase soovituse…" at bounding box center [438, 394] width 534 height 18
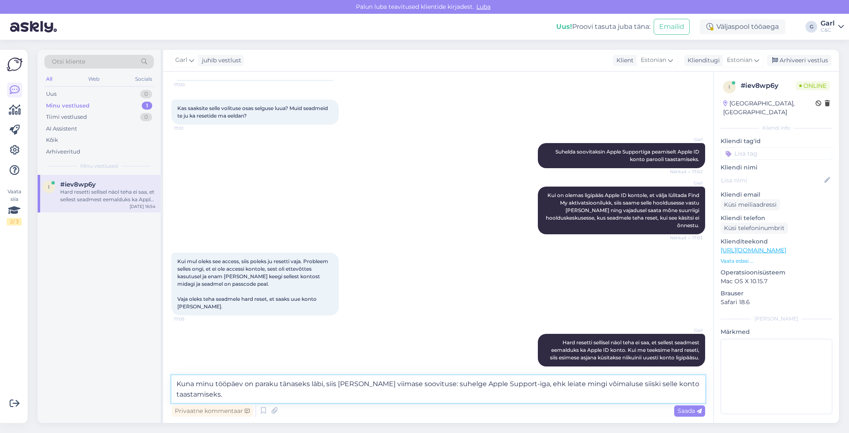
click at [352, 385] on textarea "Kuna minu tööpäev on paraku tänaseks läbi, siis [PERSON_NAME] viimase soovituse…" at bounding box center [438, 389] width 534 height 28
click at [352, 388] on textarea "Kuna minu tööpäev on paraku tänaseks läbi, siis [PERSON_NAME] viimase soovituse…" at bounding box center [438, 389] width 534 height 28
click at [352, 393] on textarea "Kuna minu tööpäev on paraku tänaseks läbi, siis [PERSON_NAME] viimase soovituse…" at bounding box center [438, 389] width 534 height 28
type textarea "Kuna minu tööpäev on paraku tänaseks läbi, siis [PERSON_NAME] viimase soovituse…"
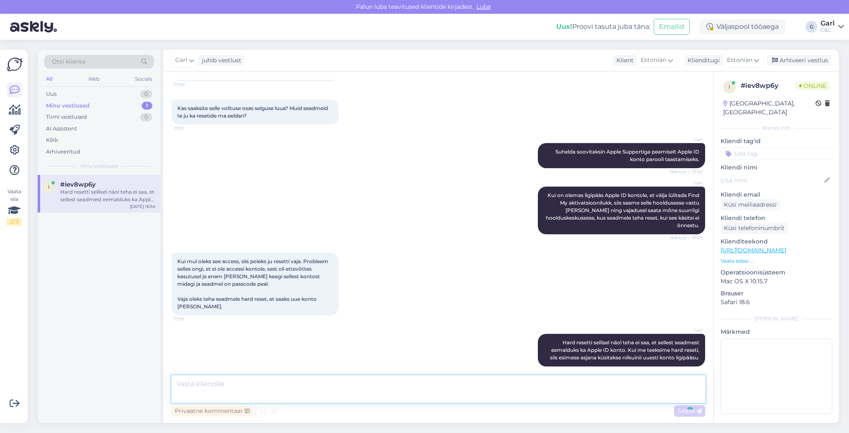
scroll to position [589, 0]
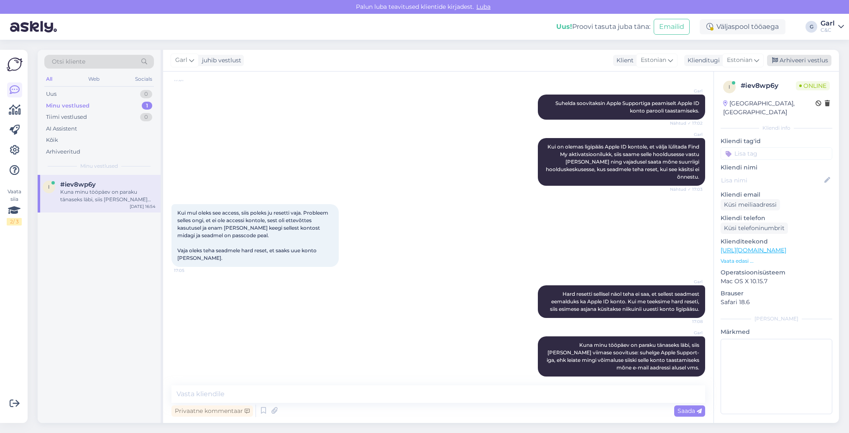
click at [798, 59] on div "Arhiveeri vestlus" at bounding box center [799, 60] width 64 height 11
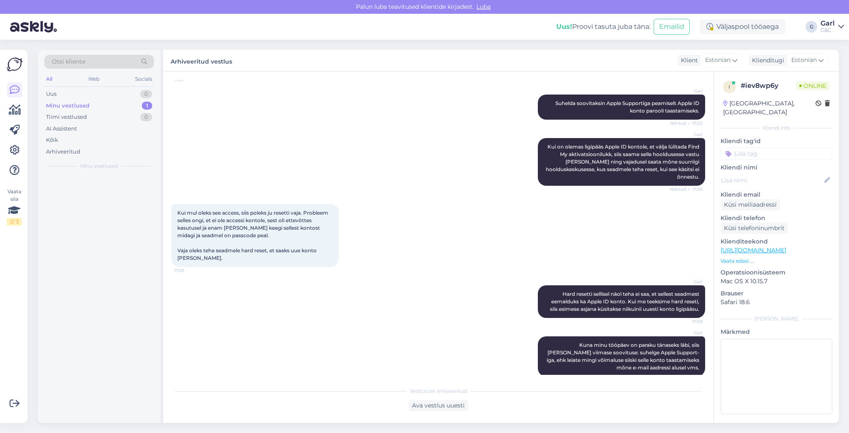
scroll to position [592, 0]
